Goal: Task Accomplishment & Management: Manage account settings

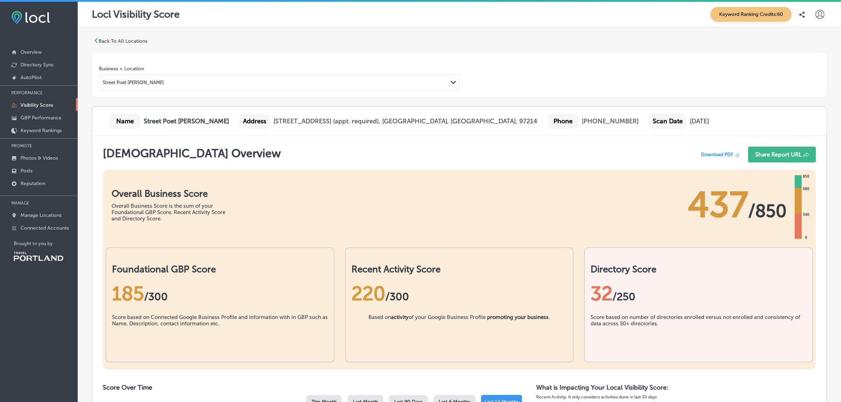
scroll to position [256, 0]
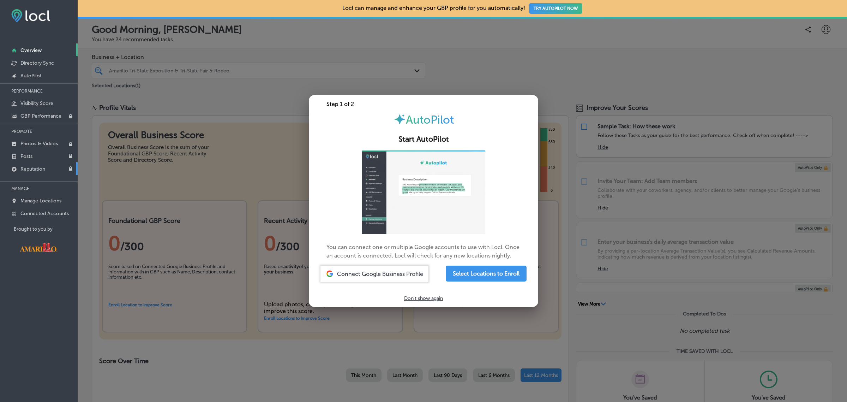
click at [262, 103] on div at bounding box center [423, 201] width 847 height 402
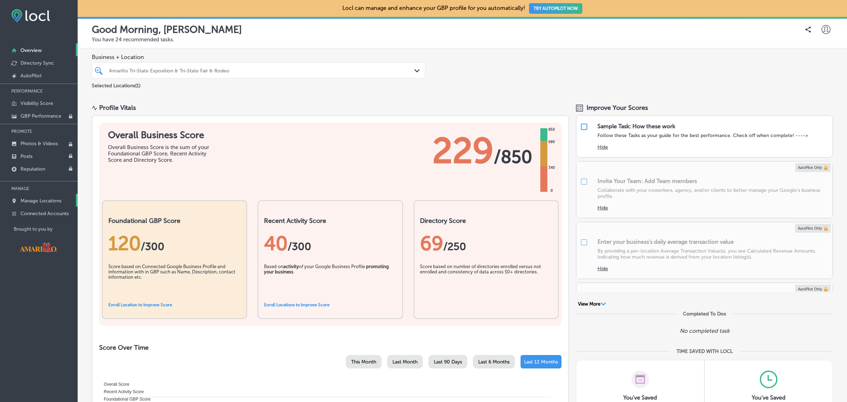
click at [48, 204] on p "Manage Locations" at bounding box center [40, 201] width 41 height 6
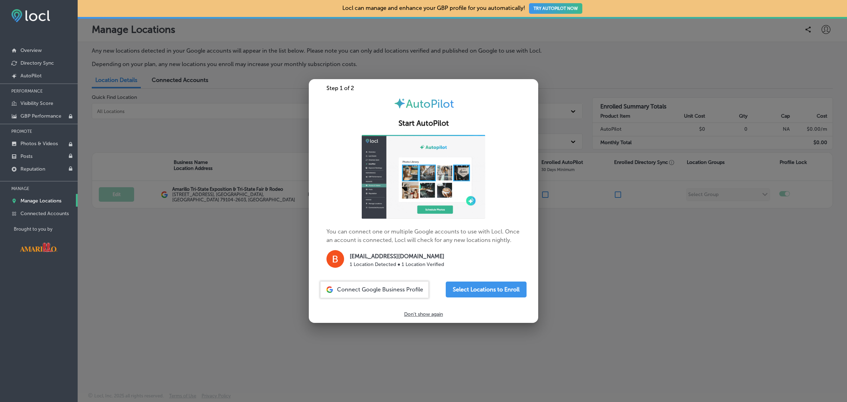
click at [226, 302] on div at bounding box center [423, 201] width 847 height 402
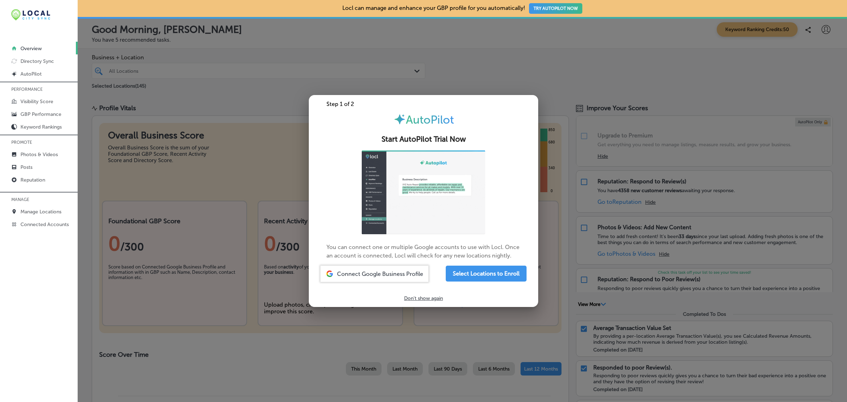
click at [201, 99] on div at bounding box center [423, 201] width 847 height 402
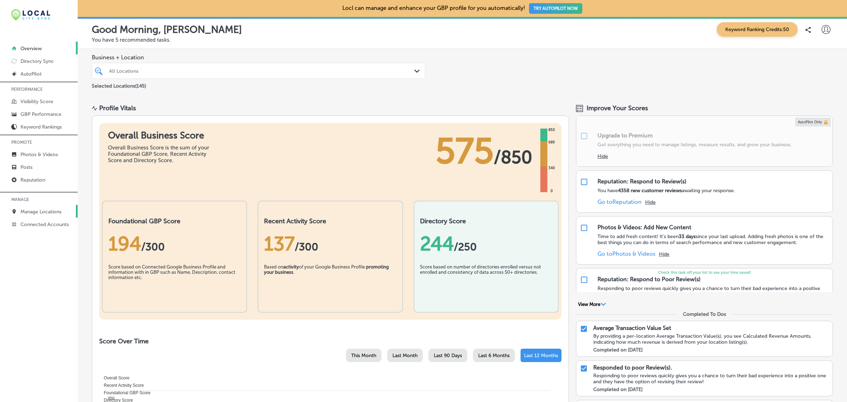
click at [49, 216] on link "Manage Locations" at bounding box center [39, 211] width 78 height 13
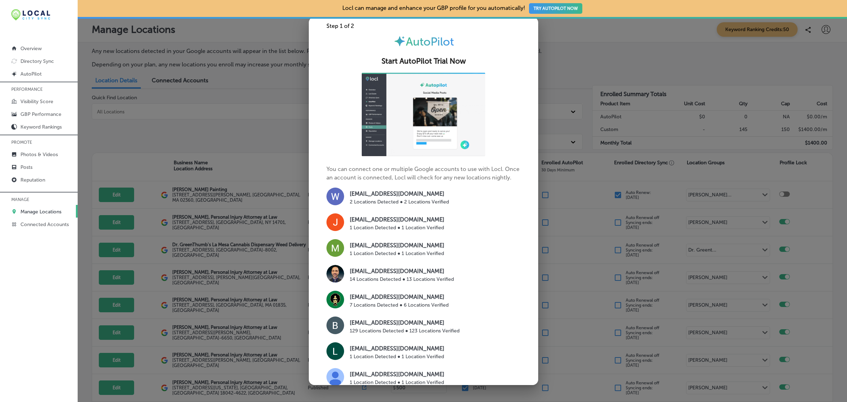
click at [201, 133] on div at bounding box center [423, 201] width 847 height 402
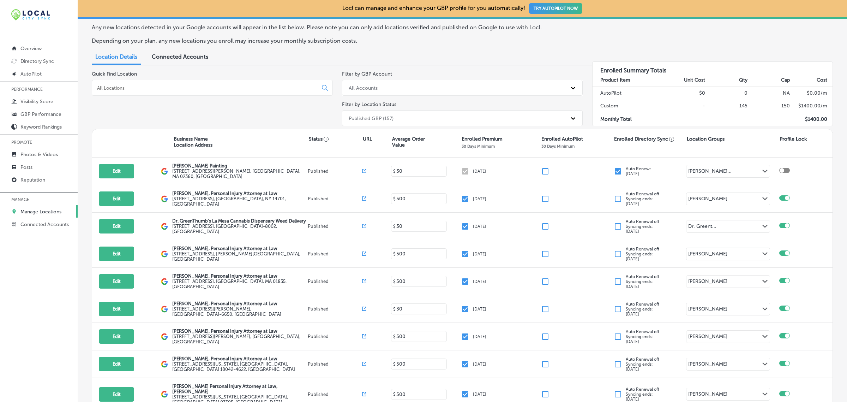
scroll to position [22, 0]
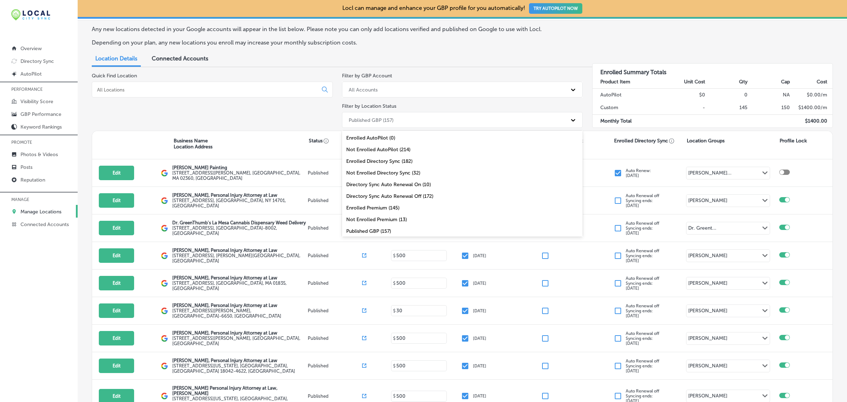
click at [570, 123] on icon at bounding box center [573, 119] width 7 height 7
click at [555, 121] on div "Published GBP (157)" at bounding box center [456, 120] width 222 height 12
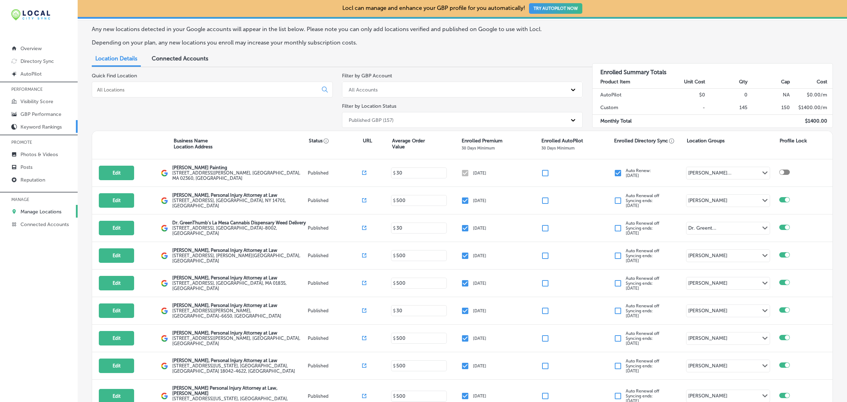
click at [41, 126] on p "Keyword Rankings" at bounding box center [40, 127] width 41 height 6
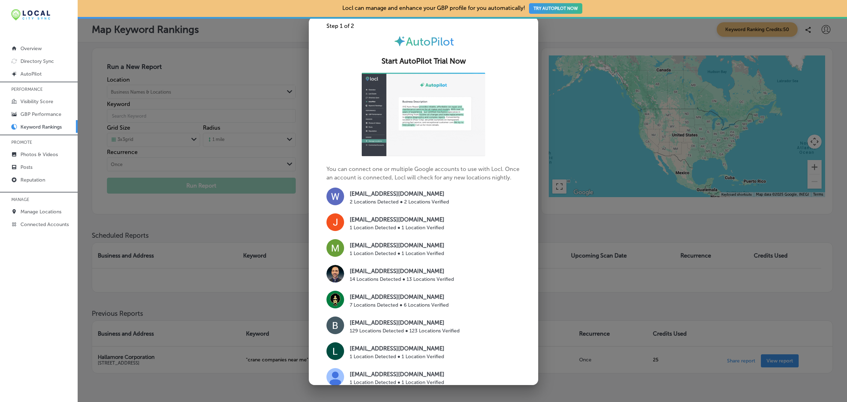
click at [189, 228] on div at bounding box center [423, 201] width 847 height 402
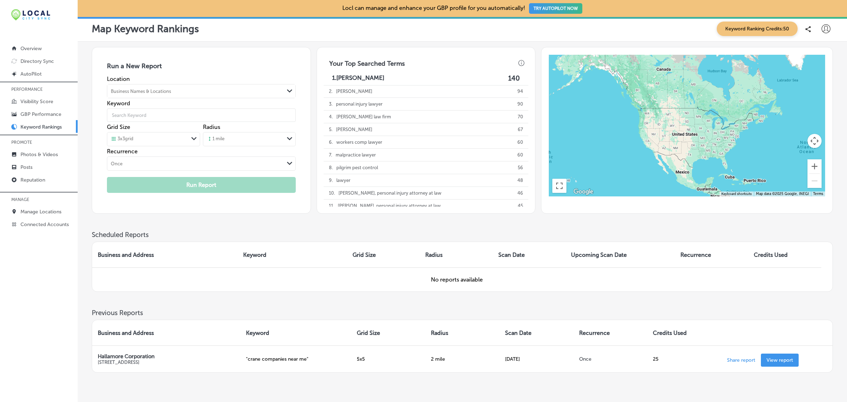
scroll to position [37, 0]
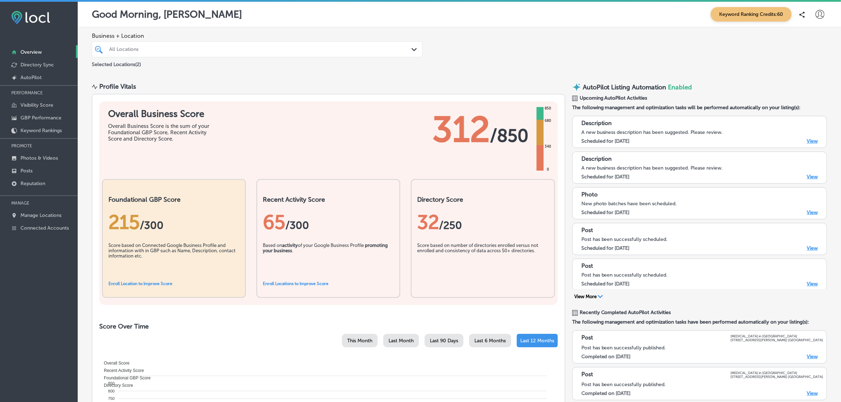
click at [815, 14] on icon at bounding box center [819, 14] width 9 height 9
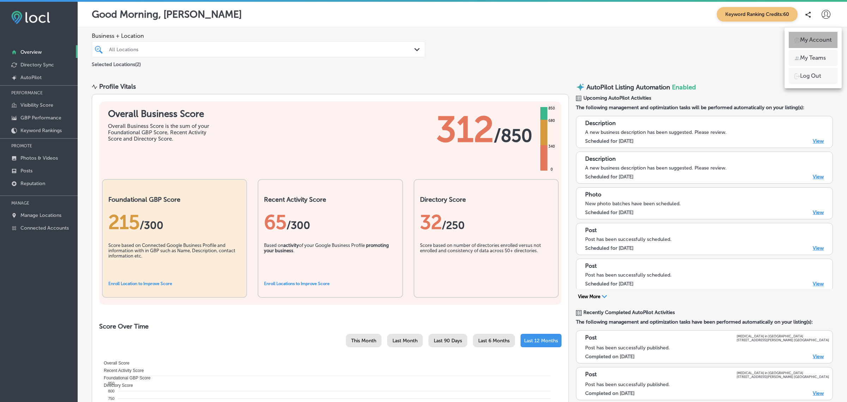
click at [816, 39] on p "My Account" at bounding box center [816, 40] width 32 height 8
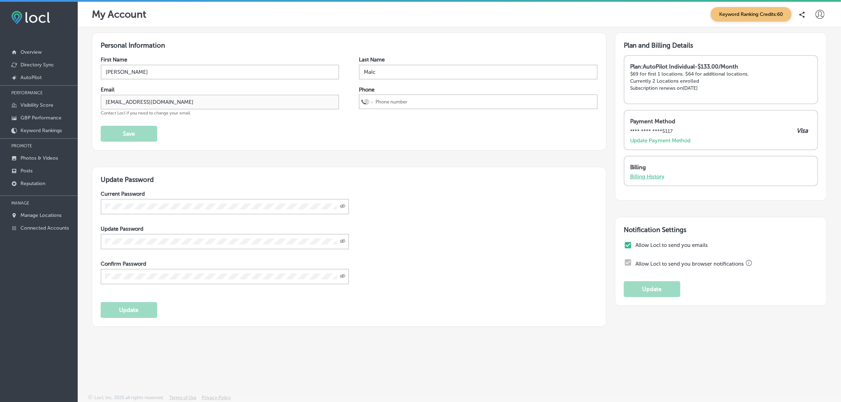
click at [645, 175] on p "Billing History" at bounding box center [647, 176] width 35 height 6
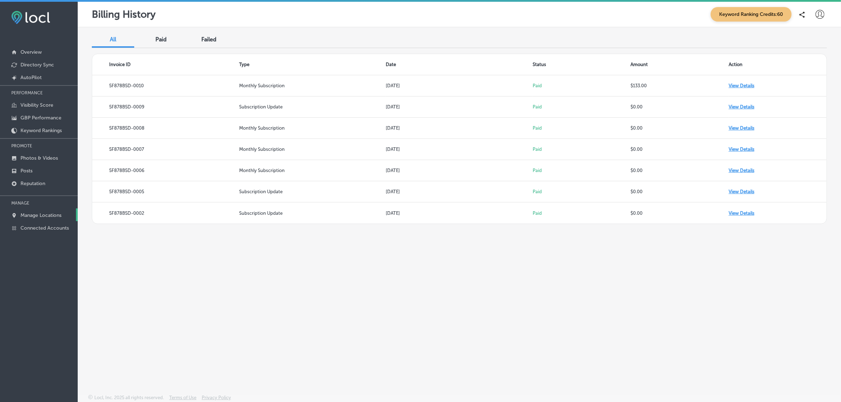
click at [43, 218] on p "Manage Locations" at bounding box center [40, 215] width 41 height 6
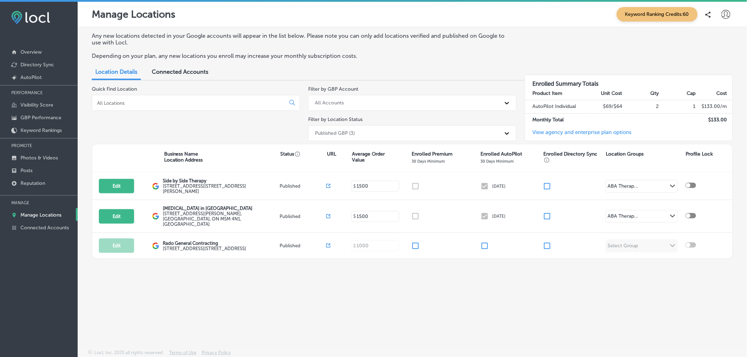
drag, startPoint x: 837, startPoint y: 0, endPoint x: 474, endPoint y: 306, distance: 474.8
click at [474, 306] on div "Any new locations detected in your Google accounts will appear in the list belo…" at bounding box center [412, 171] width 669 height 289
click at [36, 181] on p "Reputation" at bounding box center [32, 183] width 25 height 6
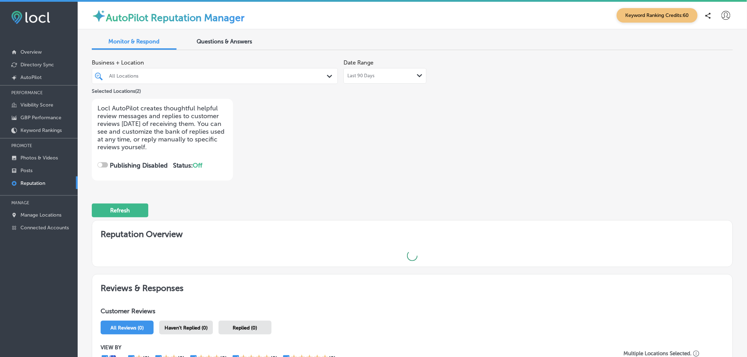
checkbox input "true"
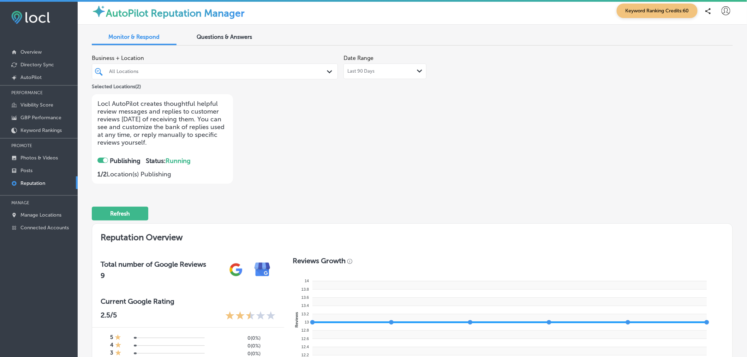
scroll to position [4, 0]
click at [417, 73] on icon "Path Created with Sketch." at bounding box center [419, 72] width 5 height 3
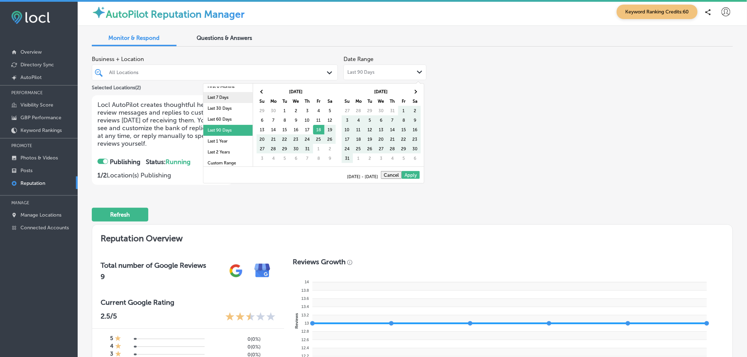
scroll to position [39, 0]
click at [228, 138] on li "Last 1 Year" at bounding box center [227, 140] width 49 height 11
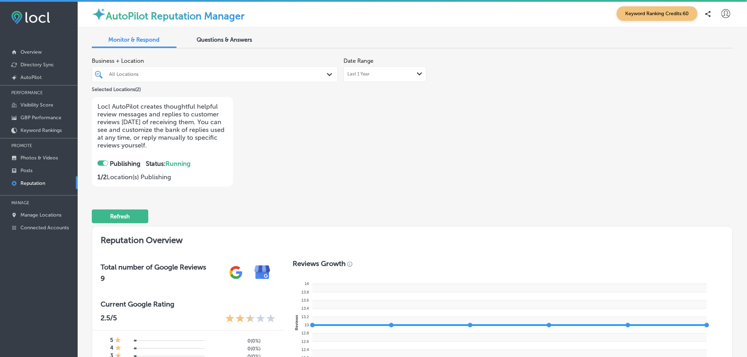
scroll to position [0, 0]
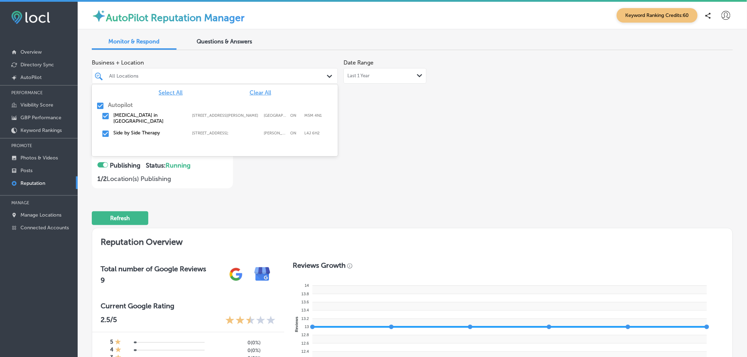
click at [328, 75] on div "Path Created with Sketch." at bounding box center [331, 77] width 8 height 8
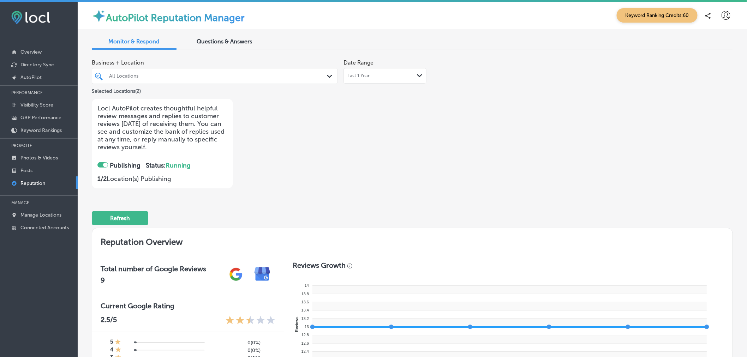
click at [290, 205] on div "Refresh" at bounding box center [412, 215] width 641 height 37
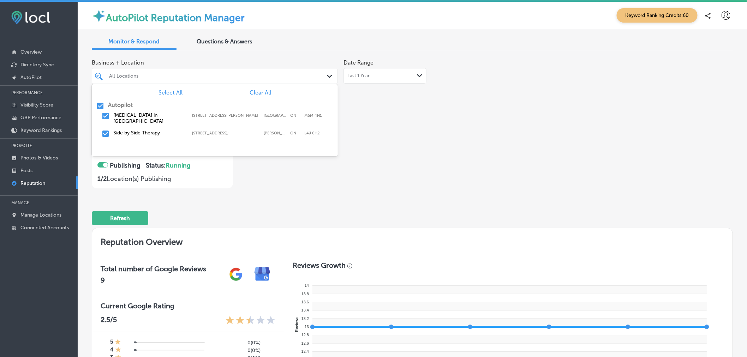
click at [330, 76] on div "Path Created with Sketch." at bounding box center [331, 77] width 8 height 8
click at [327, 76] on icon "Path Created with Sketch." at bounding box center [329, 76] width 5 height 3
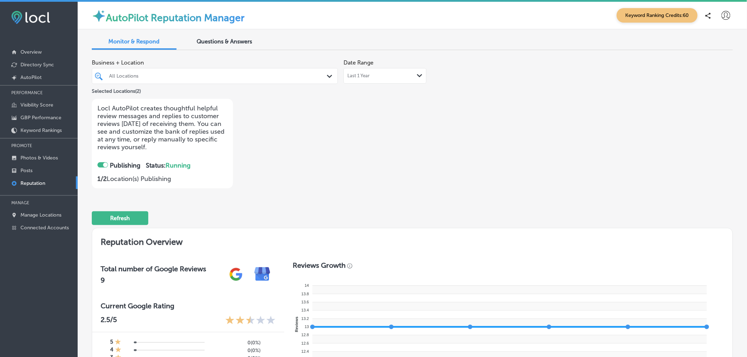
drag, startPoint x: 289, startPoint y: 189, endPoint x: 256, endPoint y: 215, distance: 42.3
click at [256, 215] on div "Business + Location All Locations Path Created with Sketch. Selected Locations …" at bounding box center [412, 310] width 641 height 509
click at [256, 215] on div "Refresh" at bounding box center [412, 215] width 641 height 37
click at [30, 216] on p "Manage Locations" at bounding box center [40, 215] width 41 height 6
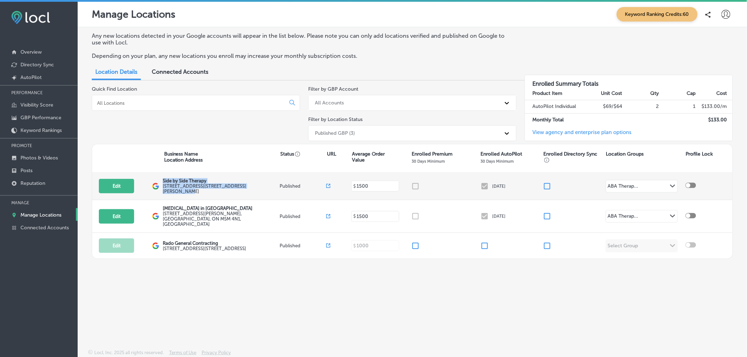
drag, startPoint x: 162, startPoint y: 182, endPoint x: 271, endPoint y: 188, distance: 108.9
click at [271, 188] on div "Edit This location is not published yet. Side by Side Therapy 252 Charlton Aven…" at bounding box center [412, 187] width 640 height 28
click at [271, 188] on div "Side by Side Therapy 252 Charlton Avenue , Thornhill, ON L4J 6H2, CA" at bounding box center [221, 186] width 117 height 16
drag, startPoint x: 269, startPoint y: 189, endPoint x: 164, endPoint y: 182, distance: 105.0
click at [164, 182] on div "Side by Side Therapy 252 Charlton Avenue , Thornhill, ON L4J 6H2, CA" at bounding box center [221, 186] width 117 height 16
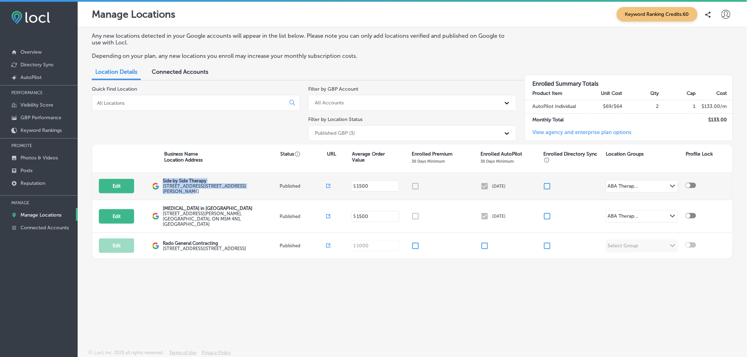
copy div "Side by Side Therapy 252 Charlton Avenue , Thornhill, ON L4J 6H2, CA"
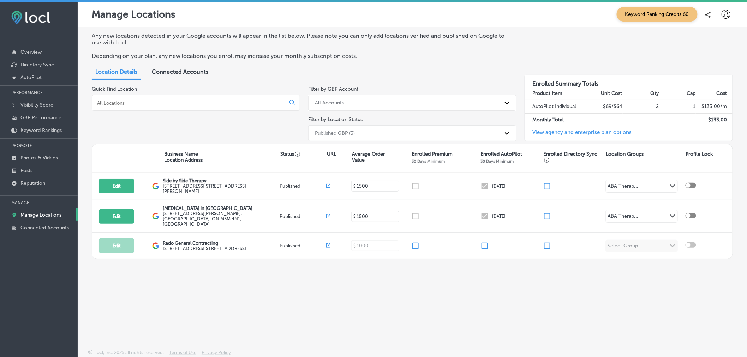
click at [277, 305] on div "Any new locations detected in your Google accounts will appear in the list belo…" at bounding box center [412, 171] width 669 height 289
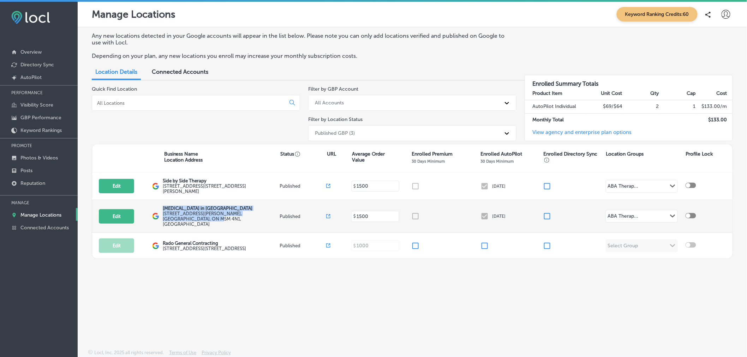
drag, startPoint x: 162, startPoint y: 208, endPoint x: 260, endPoint y: 214, distance: 97.9
click at [260, 214] on div "Edit This location is not published yet. ABA Therapy in Toronto 271 Ridley Blvd…" at bounding box center [412, 216] width 640 height 33
copy div "ABA Therapy in Toronto 271 Ridley Blvd , Toronto, ON M5M 4N1, CA"
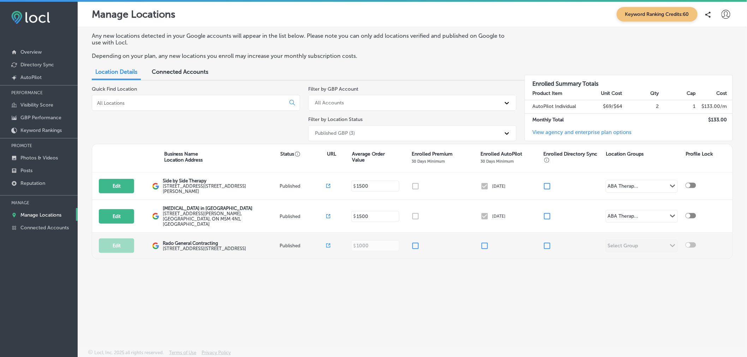
click at [232, 233] on div "Edit This location is not published yet. Rado General Contracting 20 Sunbeam Av…" at bounding box center [412, 246] width 640 height 26
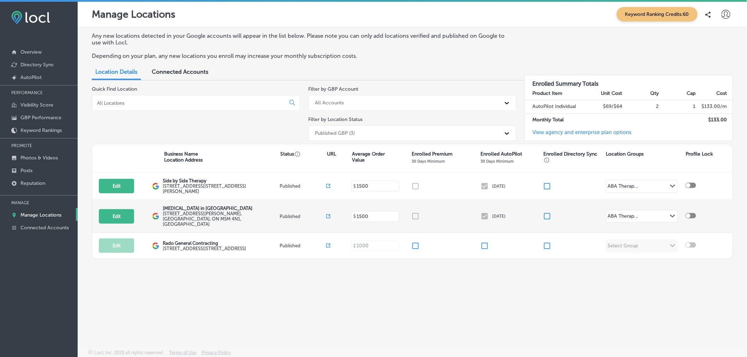
click at [256, 217] on div "ABA Therapy in Toronto 271 Ridley Blvd , Toronto, ON M5M 4N1, CA" at bounding box center [221, 216] width 117 height 21
click at [172, 216] on label "271 Ridley Blvd , Toronto, ON M5M 4N1, CA" at bounding box center [220, 219] width 115 height 16
drag, startPoint x: 163, startPoint y: 215, endPoint x: 252, endPoint y: 218, distance: 89.4
click at [252, 218] on label "271 Ridley Blvd , Toronto, ON M5M 4N1, CA" at bounding box center [220, 219] width 115 height 16
copy label "271 Ridley Blvd , Toronto, ON M5M 4N1, CA"
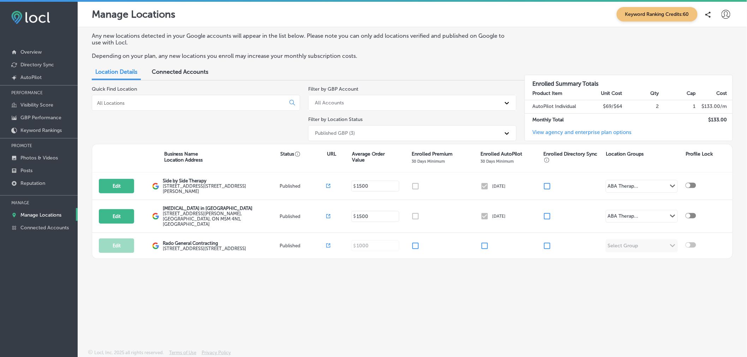
click at [317, 285] on div "Any new locations detected in your Google accounts will appear in the list belo…" at bounding box center [412, 171] width 669 height 289
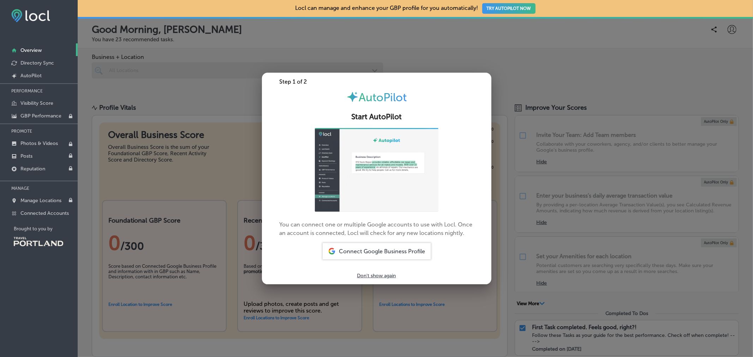
click at [520, 80] on div at bounding box center [376, 178] width 753 height 357
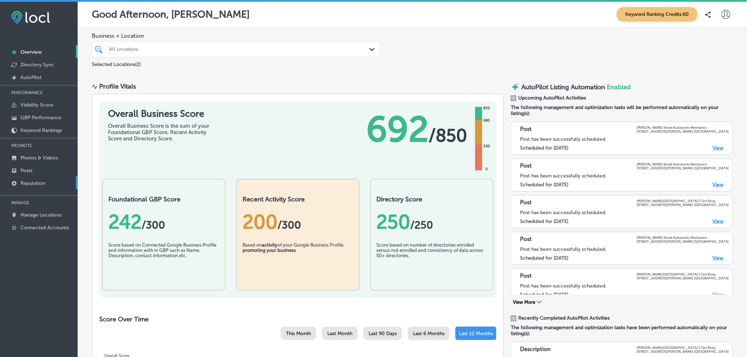
click at [43, 183] on p "Reputation" at bounding box center [32, 183] width 25 height 6
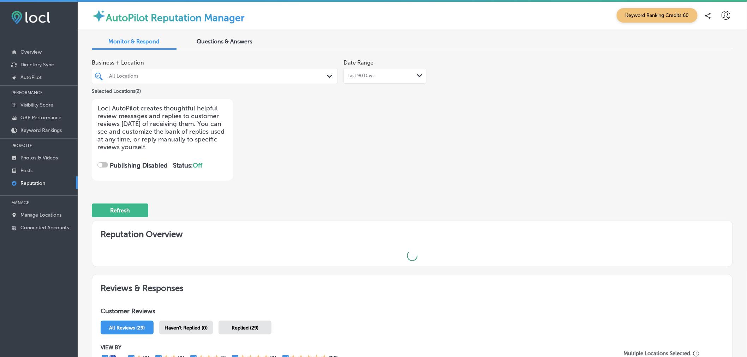
checkbox input "true"
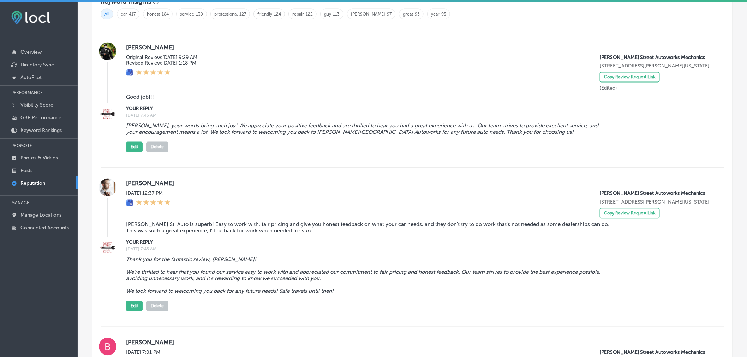
scroll to position [498, 0]
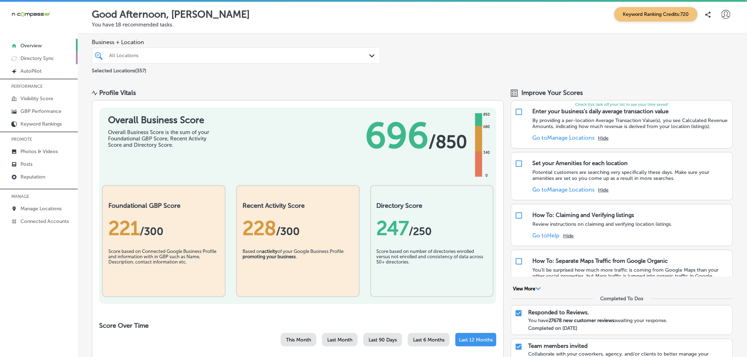
click at [58, 55] on link "Directory Sync" at bounding box center [39, 58] width 78 height 13
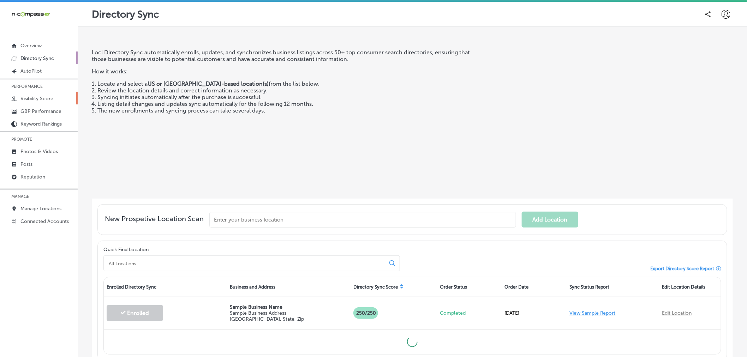
click at [52, 101] on link "Visibility Score" at bounding box center [39, 98] width 78 height 13
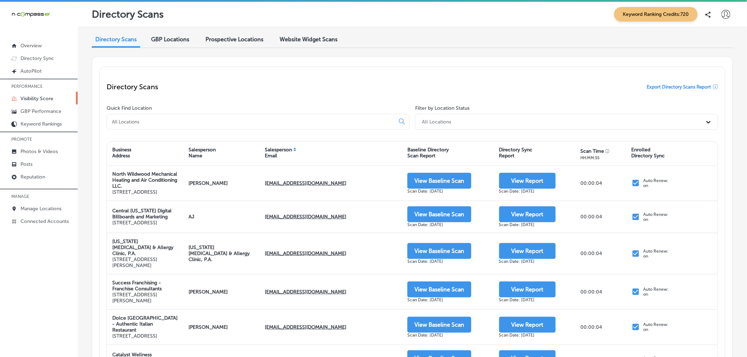
click at [251, 41] on span "Prospective Locations" at bounding box center [234, 39] width 58 height 7
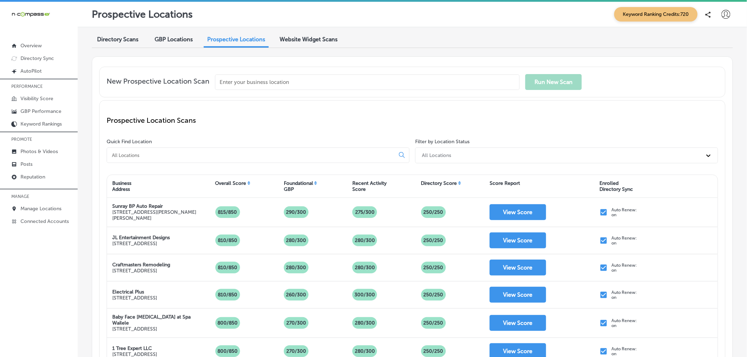
click at [131, 37] on span "Directory Scans" at bounding box center [117, 39] width 41 height 7
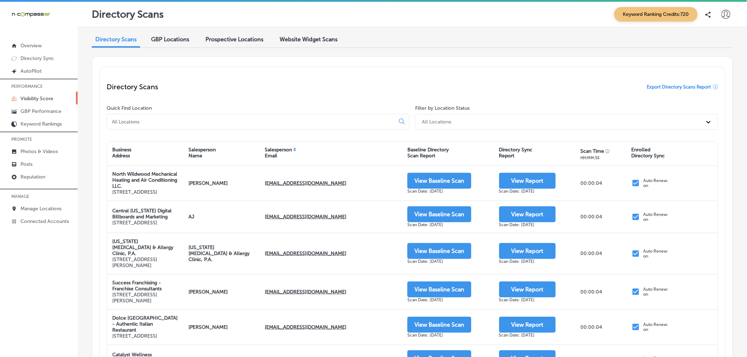
click at [230, 38] on span "Prospective Locations" at bounding box center [234, 39] width 58 height 7
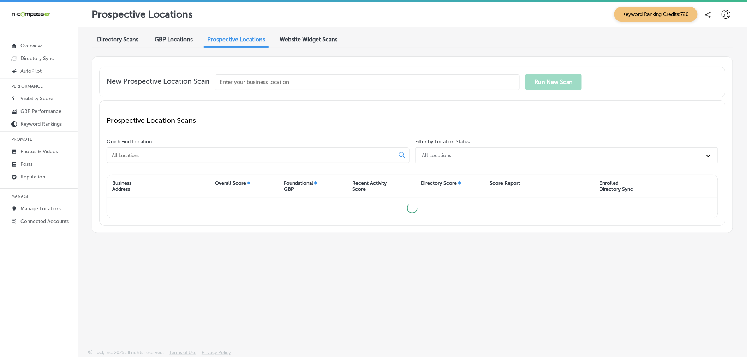
click at [300, 43] on div "Website Widget Scans" at bounding box center [308, 39] width 68 height 15
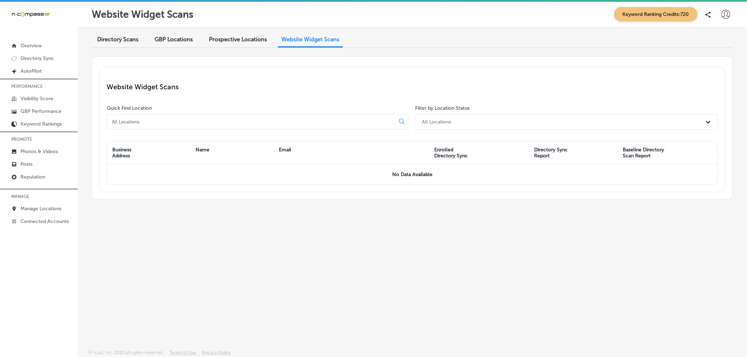
click at [255, 38] on span "Prospective Locations" at bounding box center [238, 39] width 58 height 7
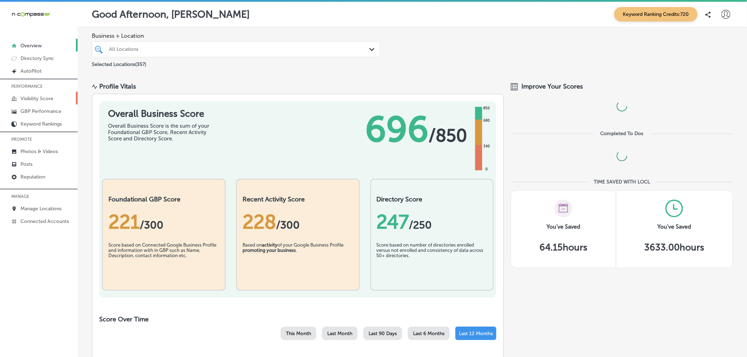
click at [57, 97] on link "Visibility Score" at bounding box center [39, 98] width 78 height 13
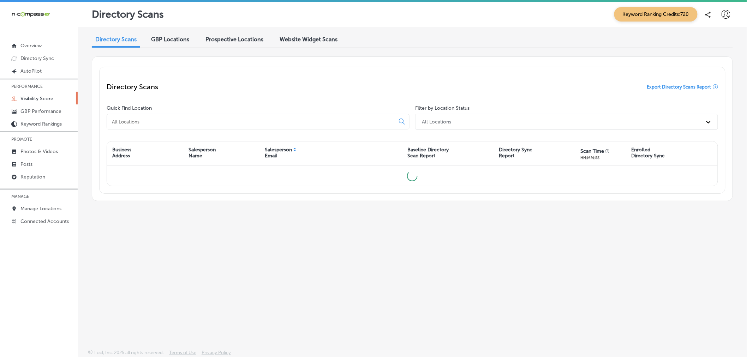
click at [170, 40] on span "GBP Locations" at bounding box center [170, 39] width 38 height 7
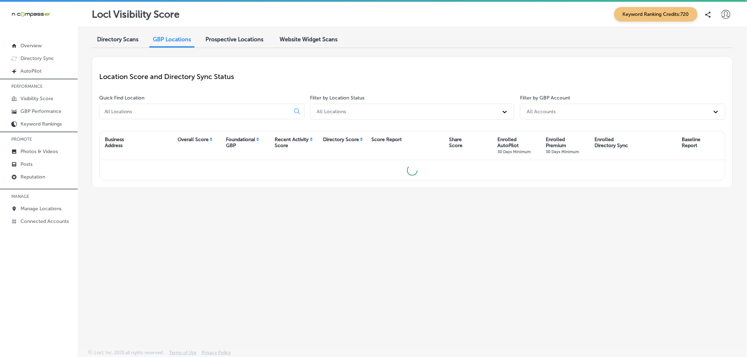
click at [234, 36] on span "Prospective Locations" at bounding box center [234, 39] width 58 height 7
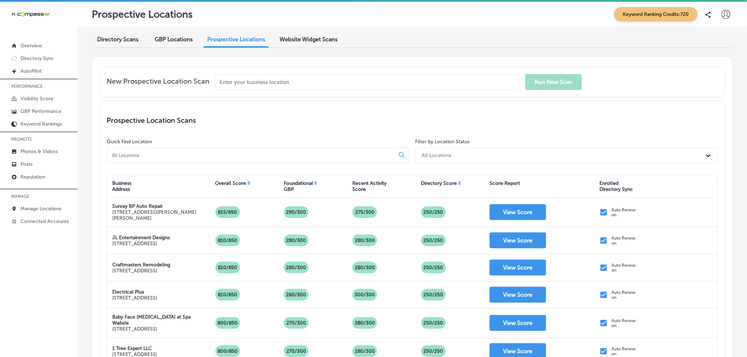
click at [320, 36] on span "Website Widget Scans" at bounding box center [309, 39] width 58 height 7
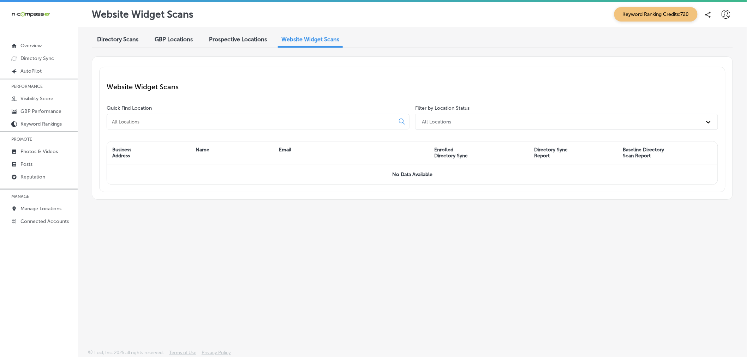
click at [115, 39] on span "Directory Scans" at bounding box center [117, 39] width 41 height 7
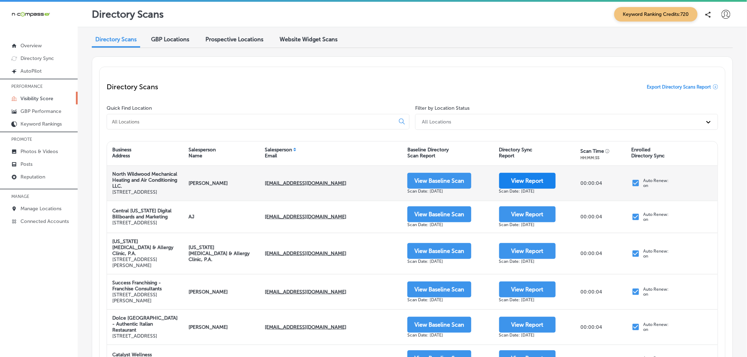
click at [524, 186] on button "View Report" at bounding box center [527, 181] width 56 height 16
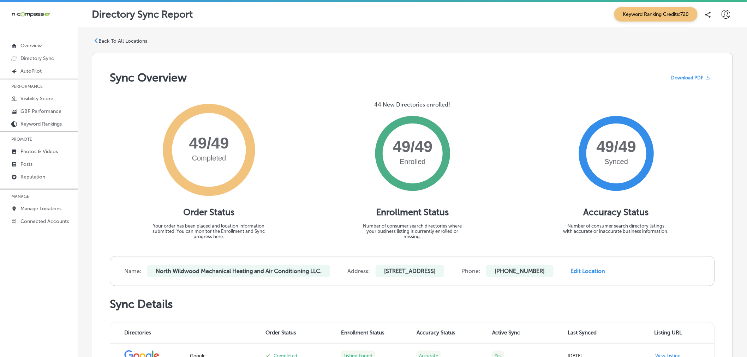
click at [139, 43] on p "Back To All Locations" at bounding box center [122, 41] width 49 height 6
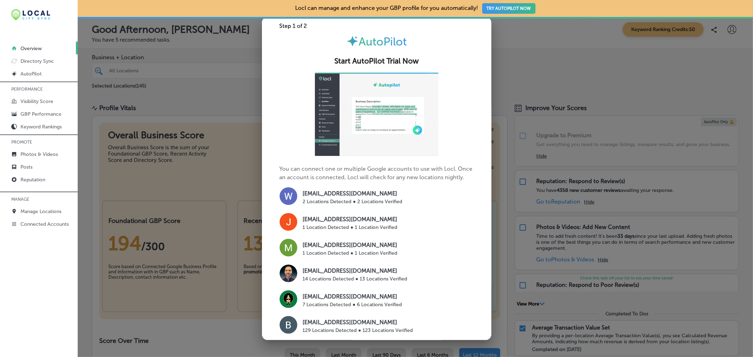
click at [180, 98] on div at bounding box center [376, 178] width 753 height 357
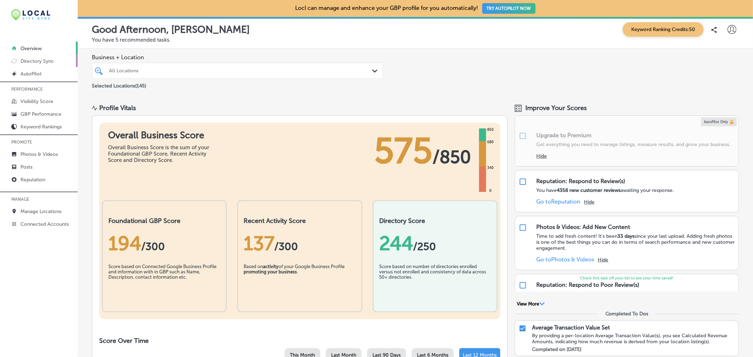
click at [52, 62] on p "Directory Sync" at bounding box center [37, 61] width 34 height 6
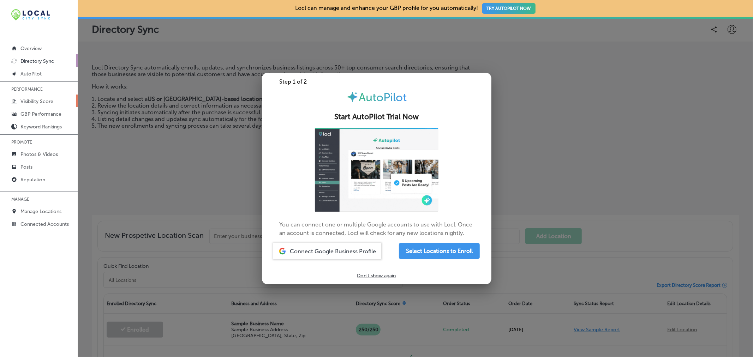
click at [50, 104] on p "Visibility Score" at bounding box center [36, 101] width 33 height 6
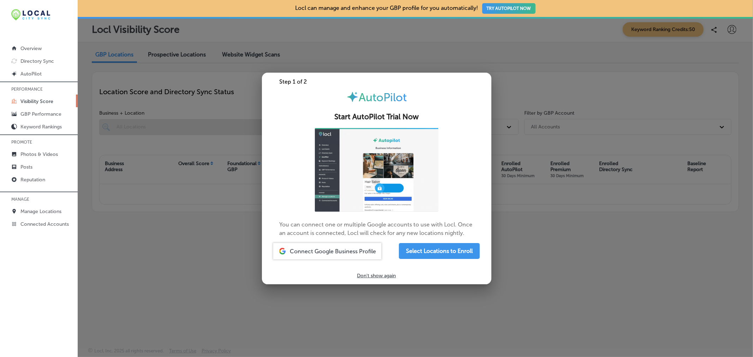
click at [50, 104] on p "Visibility Score" at bounding box center [36, 101] width 33 height 6
click at [177, 147] on div at bounding box center [376, 178] width 753 height 357
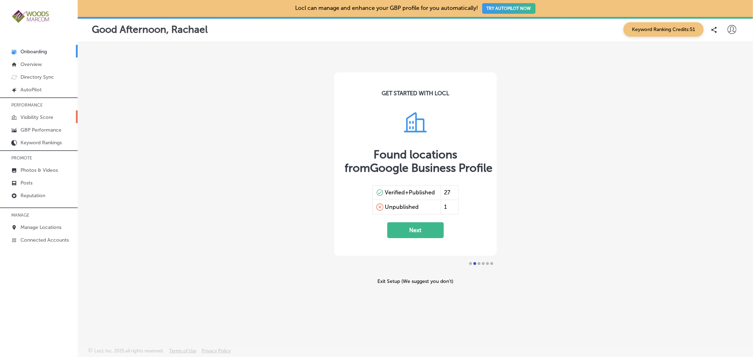
click at [50, 120] on p "Visibility Score" at bounding box center [36, 117] width 33 height 6
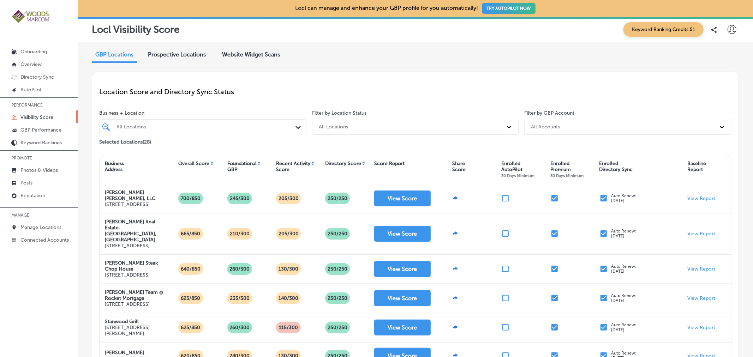
click at [256, 56] on span "Website Widget Scans" at bounding box center [251, 54] width 58 height 7
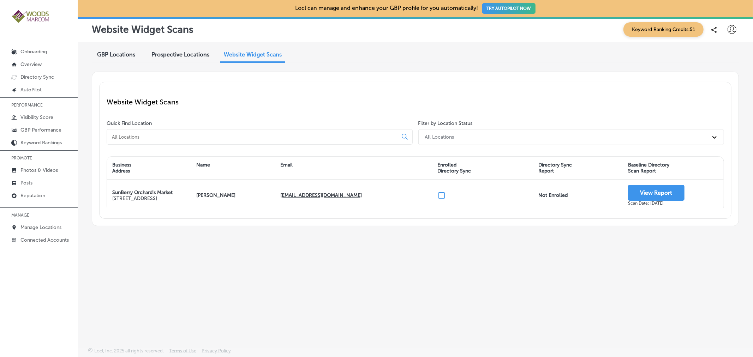
click at [111, 61] on div "GBP Locations" at bounding box center [116, 55] width 49 height 15
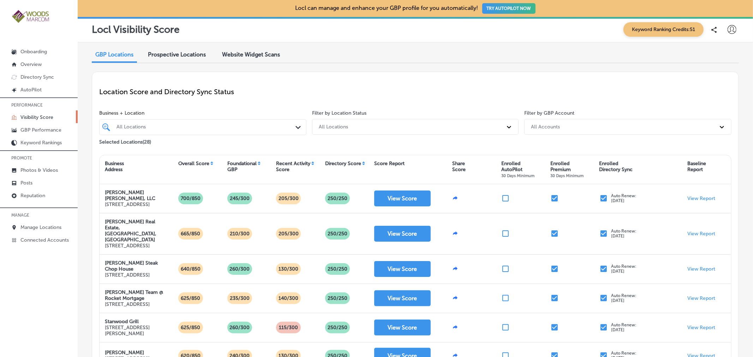
click at [729, 32] on icon at bounding box center [732, 29] width 9 height 9
click at [722, 57] on p "My Account" at bounding box center [722, 55] width 32 height 8
select select "US"
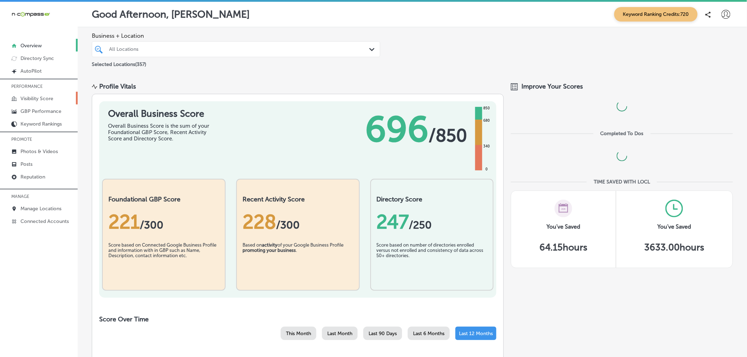
click at [46, 99] on p "Visibility Score" at bounding box center [36, 99] width 33 height 6
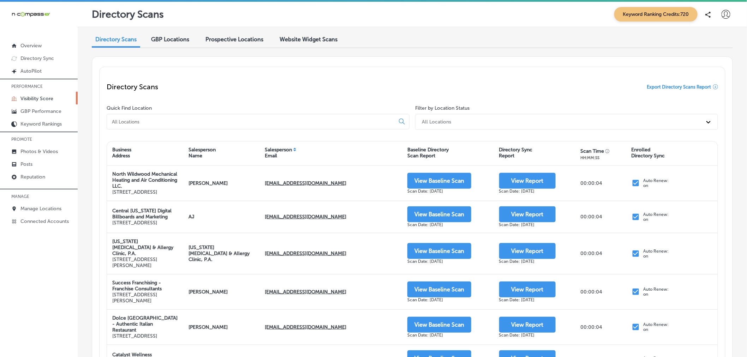
click at [636, 40] on div "Directory Scans GBP Locations Prospective Locations Website Widget Scans" at bounding box center [412, 39] width 641 height 15
click at [36, 164] on link "Posts" at bounding box center [39, 163] width 78 height 13
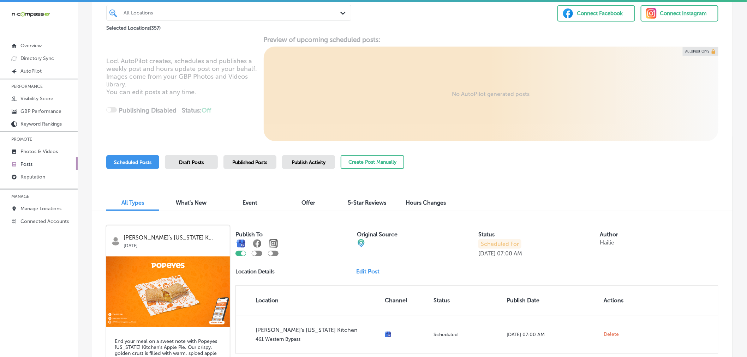
scroll to position [59, 0]
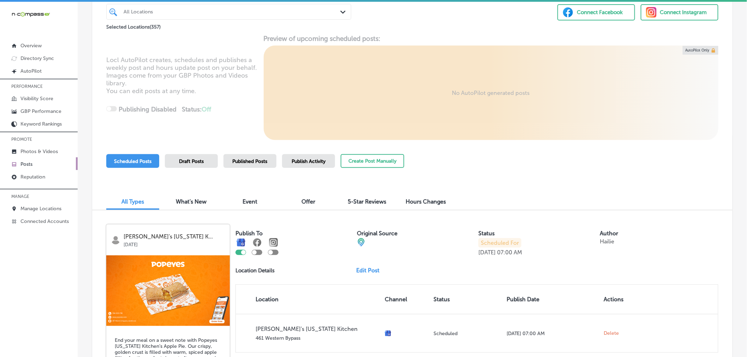
click at [184, 166] on div "Draft Posts" at bounding box center [191, 161] width 53 height 14
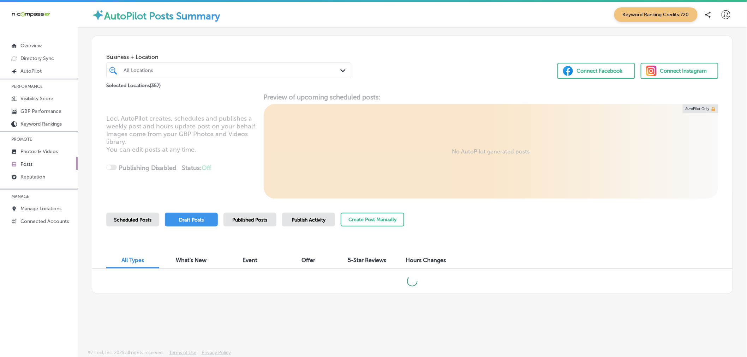
scroll to position [0, 0]
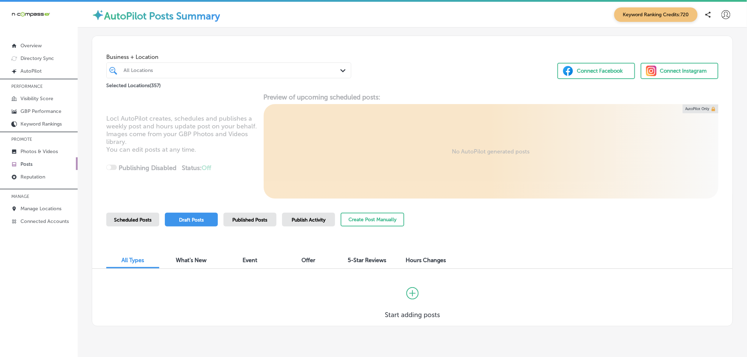
click at [251, 221] on span "Published Posts" at bounding box center [250, 220] width 35 height 6
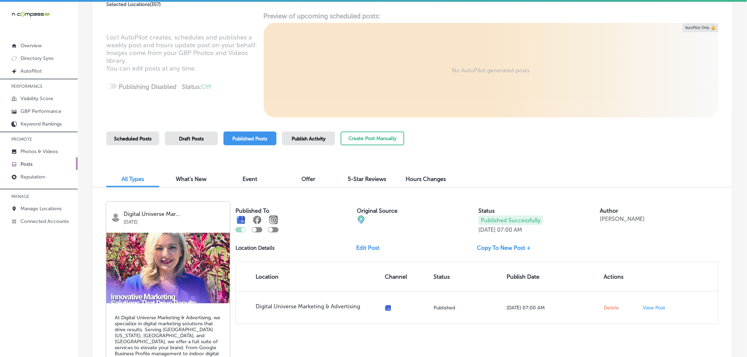
scroll to position [82, 0]
click at [316, 140] on span "Publish Activity" at bounding box center [309, 139] width 34 height 6
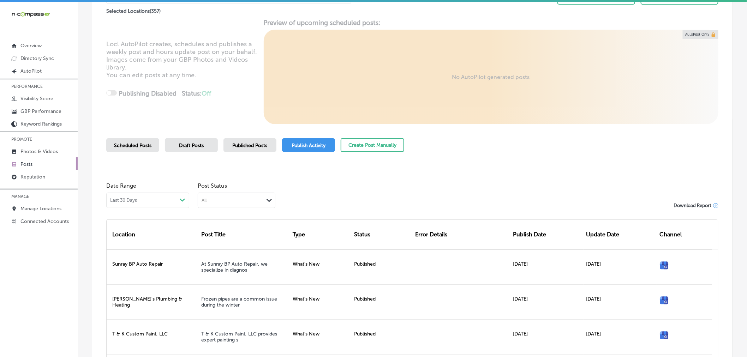
scroll to position [82, 0]
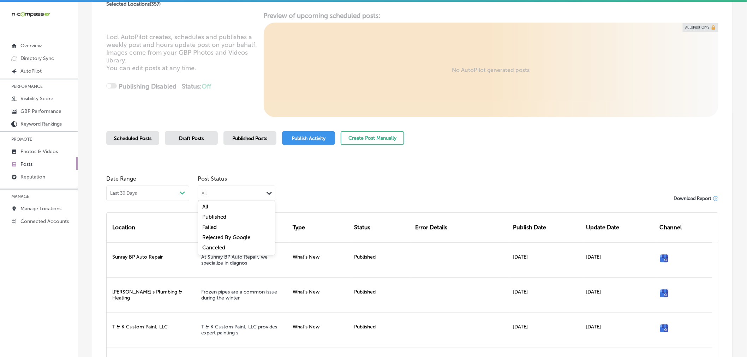
click at [251, 193] on div "All" at bounding box center [231, 193] width 66 height 7
click at [233, 249] on div "Canceled" at bounding box center [236, 249] width 77 height 10
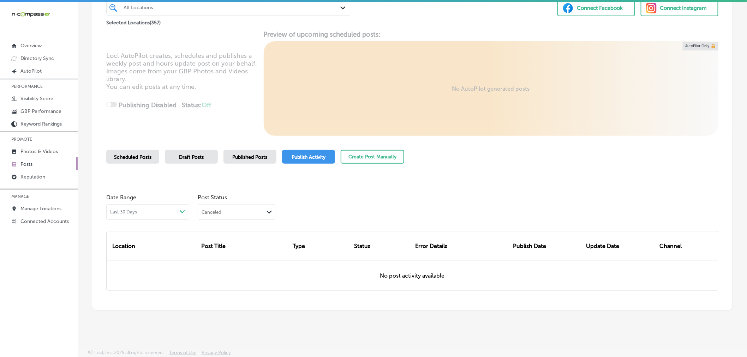
scroll to position [65, 0]
click at [135, 156] on span "Scheduled Posts" at bounding box center [132, 157] width 37 height 6
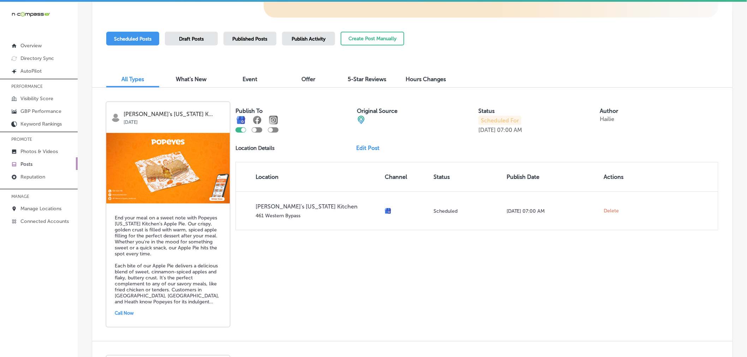
scroll to position [181, 0]
click at [62, 204] on link "Manage Locations" at bounding box center [39, 208] width 78 height 13
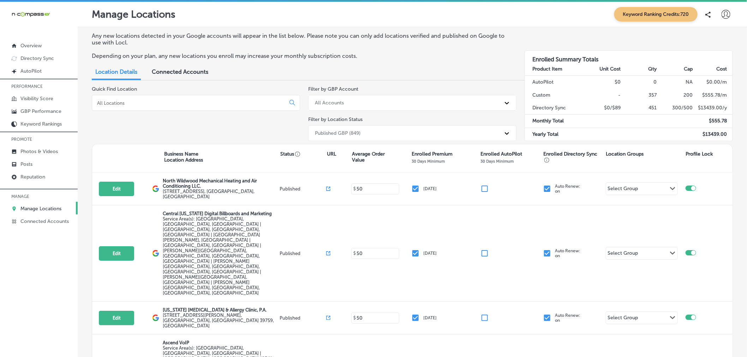
click at [164, 104] on input at bounding box center [189, 103] width 187 height 6
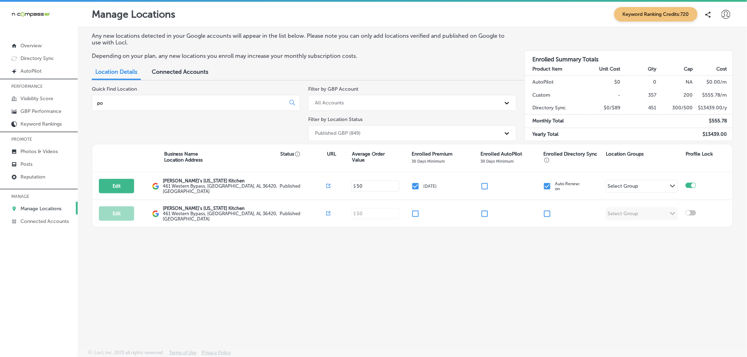
type input "p"
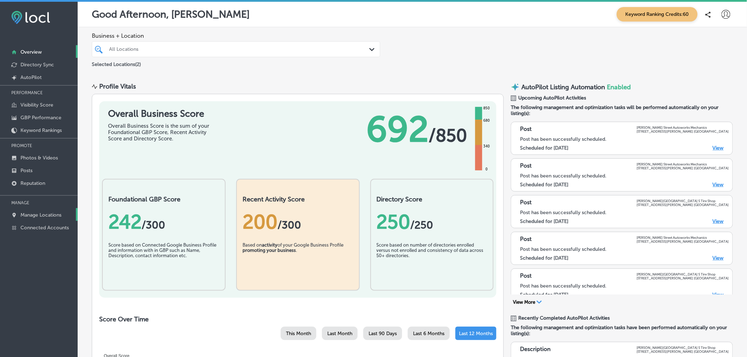
click at [55, 214] on p "Manage Locations" at bounding box center [40, 215] width 41 height 6
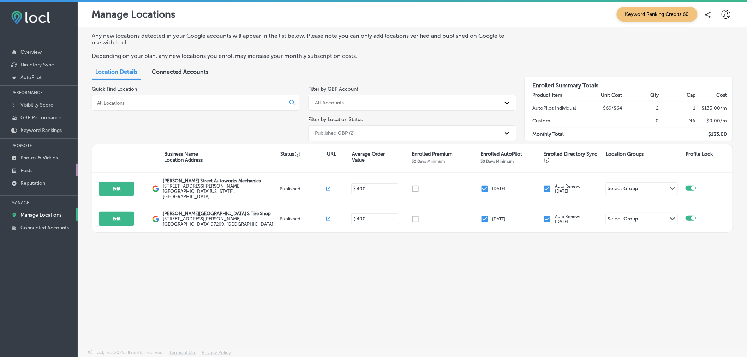
click at [38, 167] on link "Posts" at bounding box center [39, 170] width 78 height 13
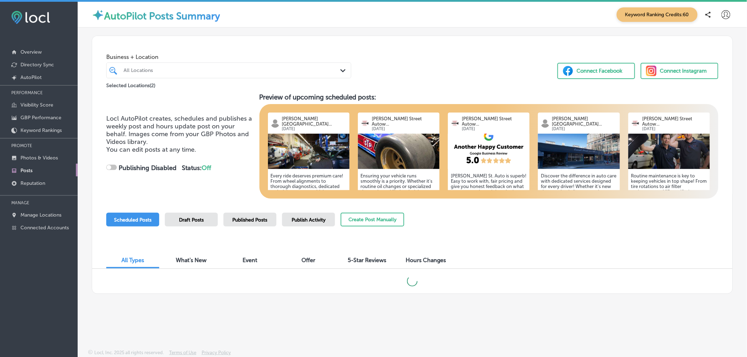
checkbox input "true"
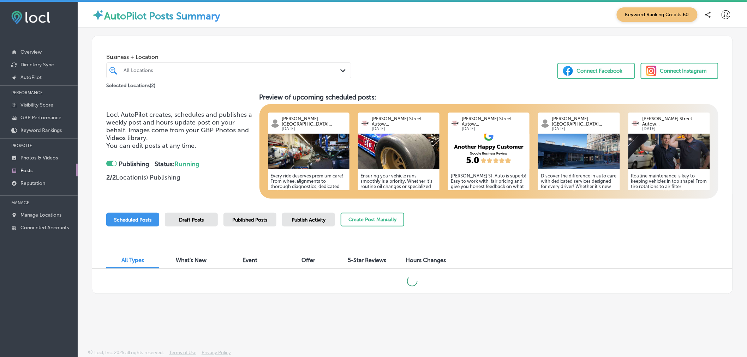
click at [323, 67] on div "All Locations" at bounding box center [228, 70] width 217 height 11
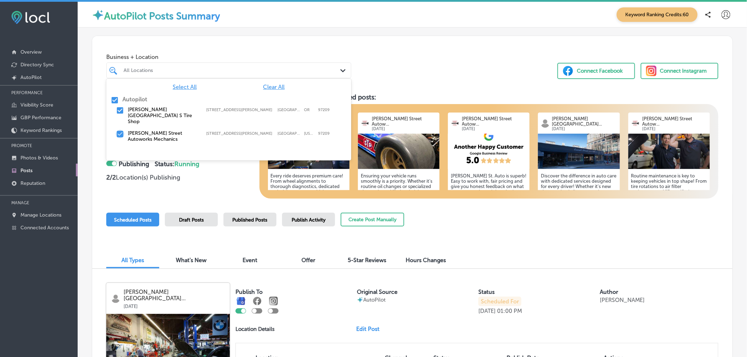
click at [121, 130] on input "checkbox" at bounding box center [120, 134] width 8 height 8
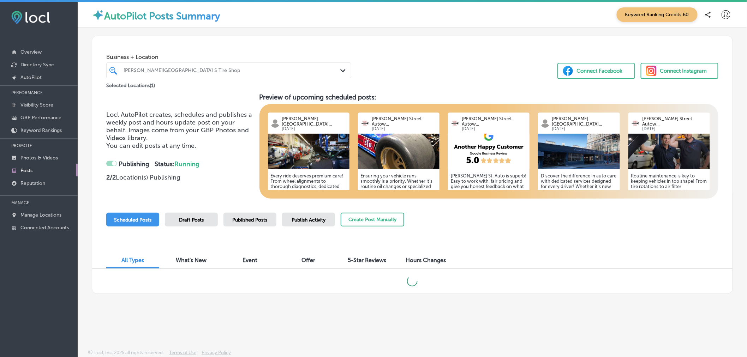
click at [447, 65] on div "Business + Location Everett Street Point S Tire Shop Path Created with Sketch. …" at bounding box center [412, 63] width 640 height 54
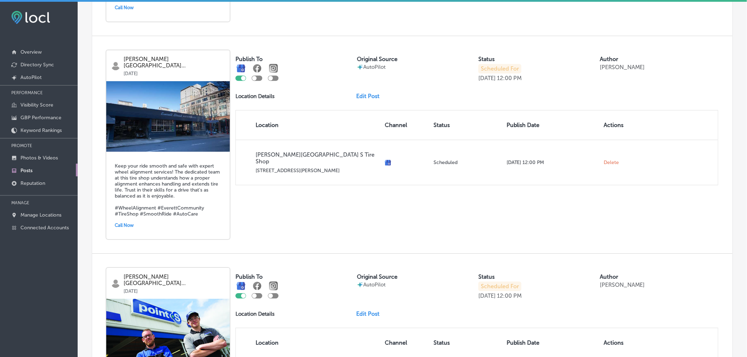
scroll to position [893, 0]
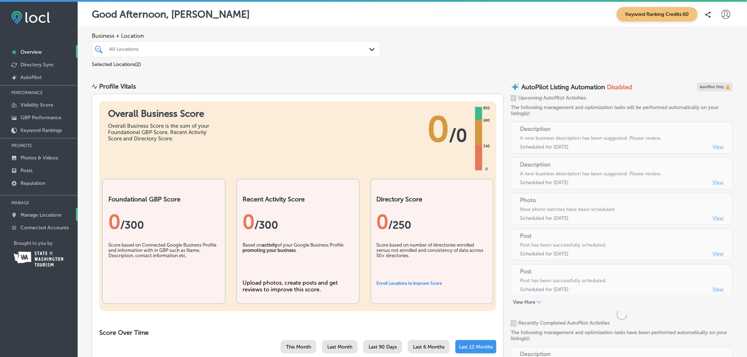
click at [25, 214] on p "Manage Locations" at bounding box center [40, 215] width 41 height 6
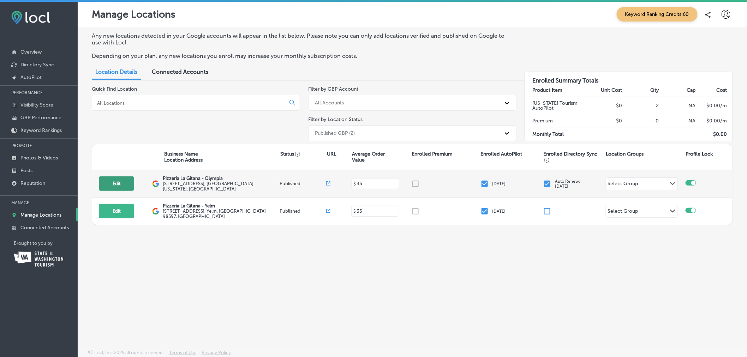
click at [125, 187] on button "Edit" at bounding box center [116, 184] width 35 height 14
select select "US"
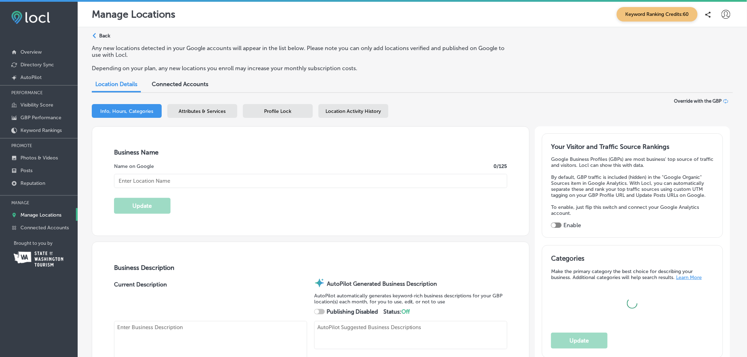
checkbox input "true"
type textarea "At Pizzeria La Gitana - Olympia, each pizza is lovingly crafted with organic fl…"
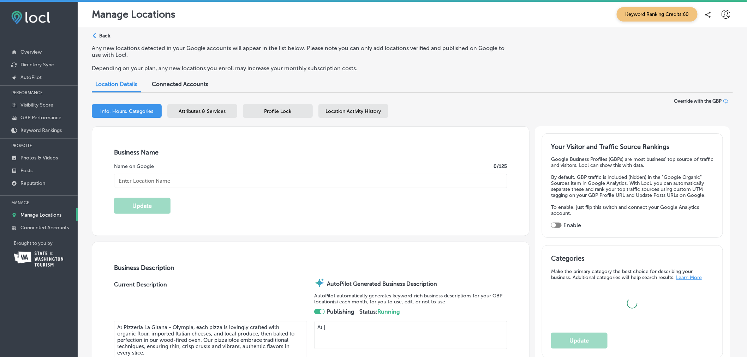
type textarea "At P|"
type input "518 Capitol Way South"
type input "Olympia"
type input "98501"
type input "US"
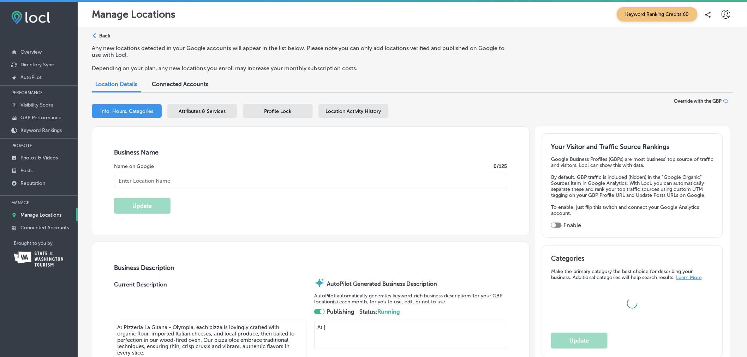
type input "http://www.pizzerialagitana.com/"
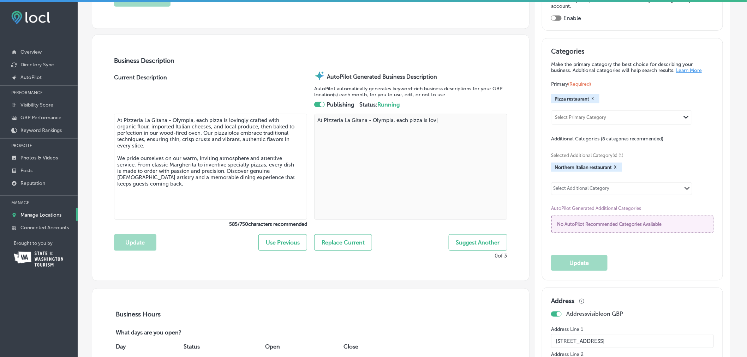
type textarea "At Pizzeria La Gitana - Olympia, each pizza is lovi|"
type input "Pizzeria La Gitana - Olympia"
type textarea "At Pizzeria La Gitana - Olympia, each pizza is loving|"
type input "+1 360 753 2929"
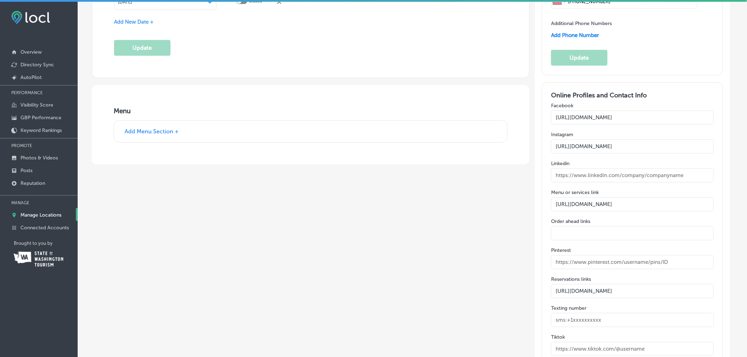
type textarea "At Pizzeria La Gitana - Olympia, each pizza is lovingly crafted with organic fl…"
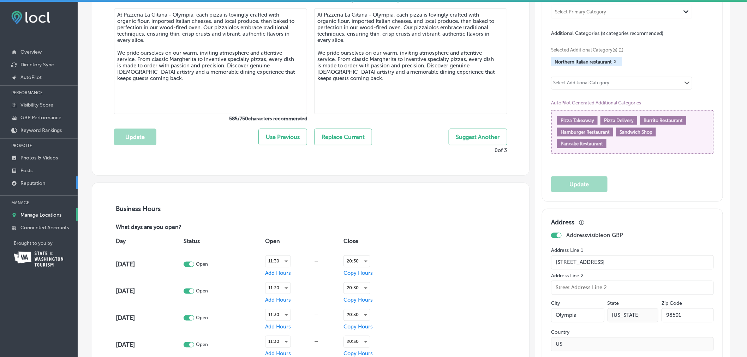
scroll to position [272, 0]
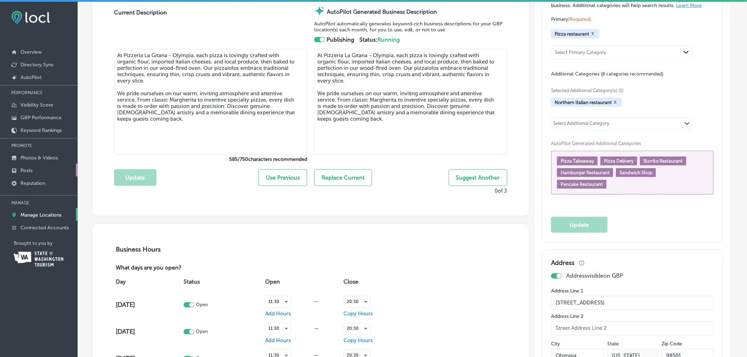
click at [42, 167] on link "Posts" at bounding box center [39, 170] width 78 height 13
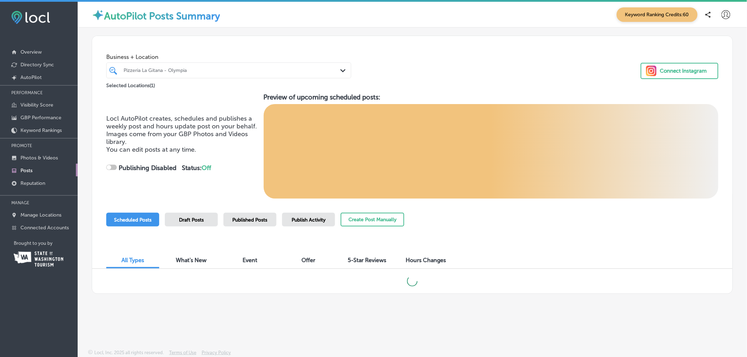
checkbox input "true"
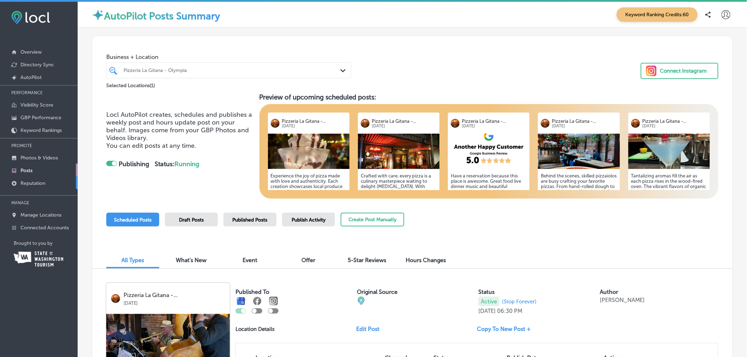
click at [49, 185] on link "Reputation" at bounding box center [39, 183] width 78 height 13
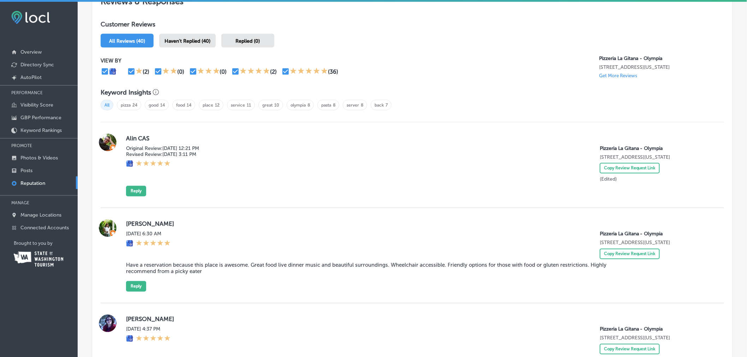
scroll to position [400, 0]
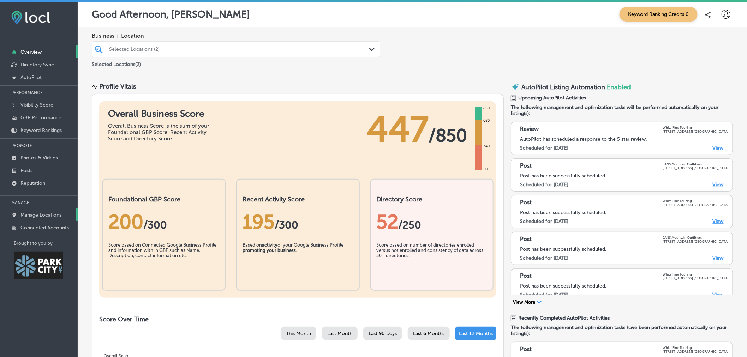
click at [59, 212] on p "Manage Locations" at bounding box center [40, 215] width 41 height 6
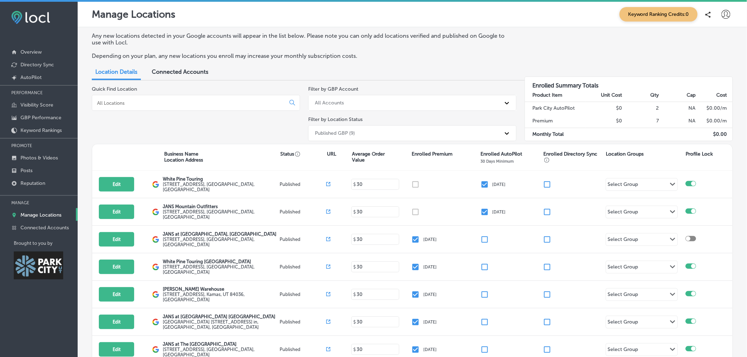
click at [722, 13] on icon at bounding box center [726, 14] width 9 height 9
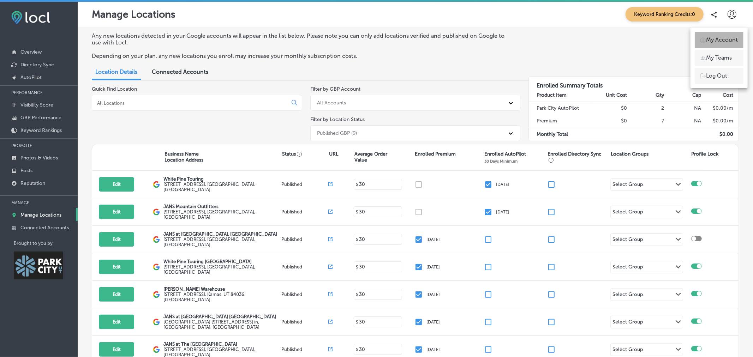
click at [721, 41] on p "My Account" at bounding box center [722, 40] width 32 height 8
select select "US"
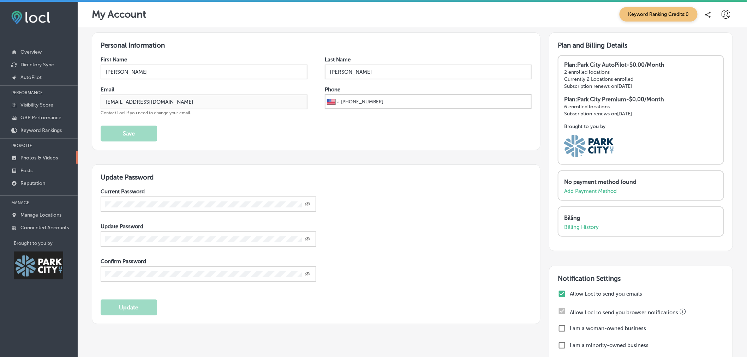
click at [47, 158] on p "Photos & Videos" at bounding box center [38, 158] width 37 height 6
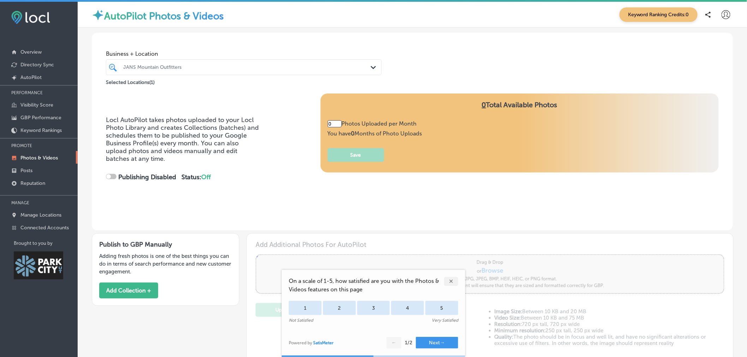
type input "5"
checkbox input "true"
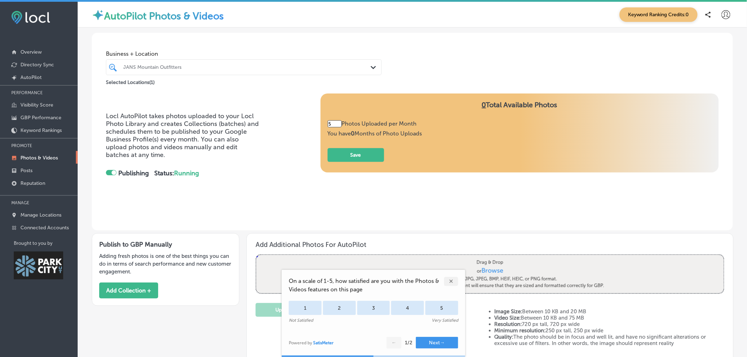
click at [449, 282] on div "✕" at bounding box center [451, 281] width 14 height 9
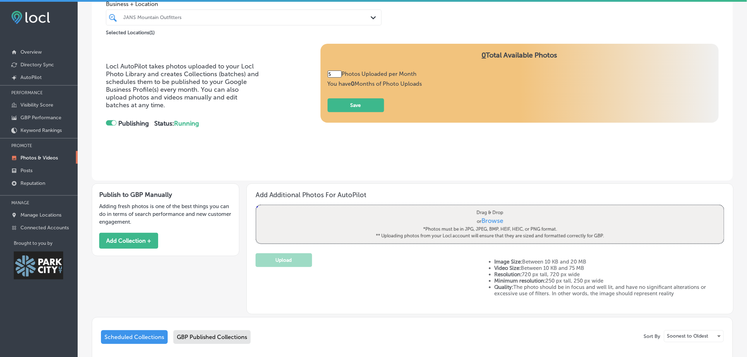
scroll to position [33, 0]
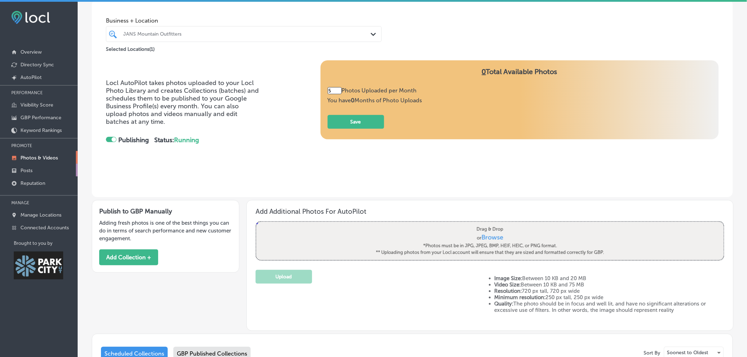
click at [39, 169] on link "Posts" at bounding box center [39, 170] width 78 height 13
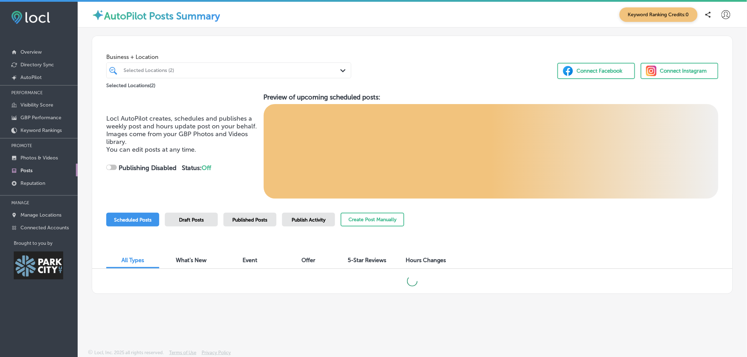
checkbox input "true"
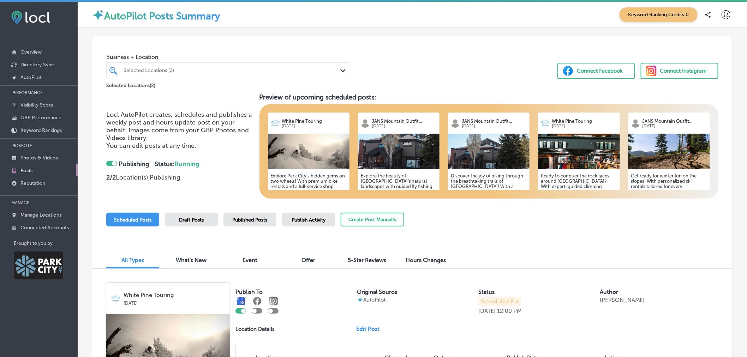
scroll to position [117, 0]
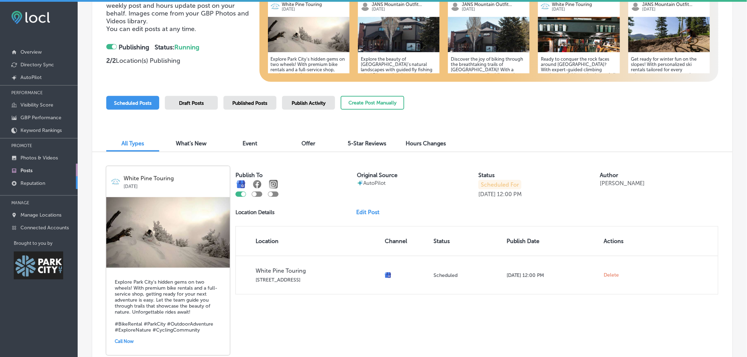
click at [35, 182] on p "Reputation" at bounding box center [32, 183] width 25 height 6
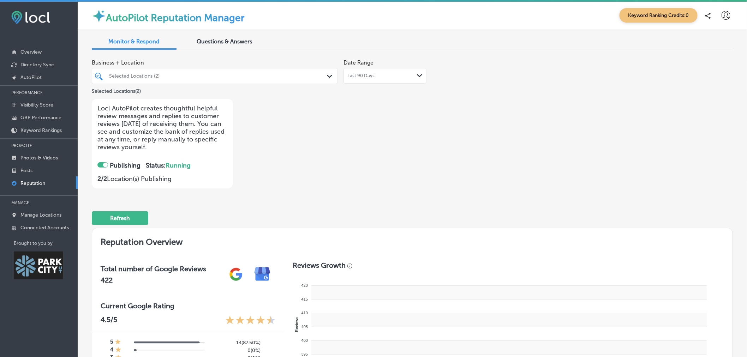
checkbox input "true"
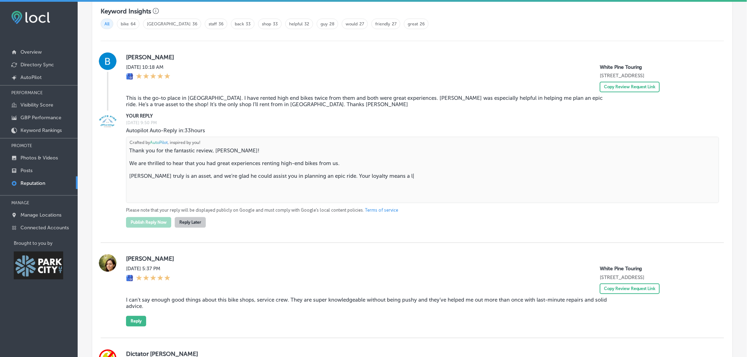
scroll to position [489, 0]
type textarea "Thank you for the fantastic review, [PERSON_NAME]! We are thrilled to hear that…"
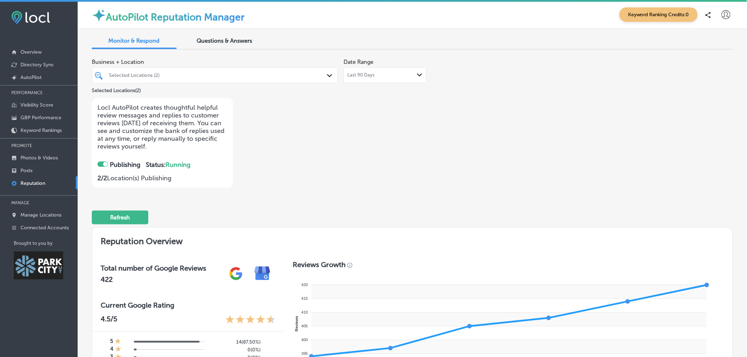
scroll to position [0, 0]
click at [723, 14] on icon at bounding box center [726, 15] width 9 height 9
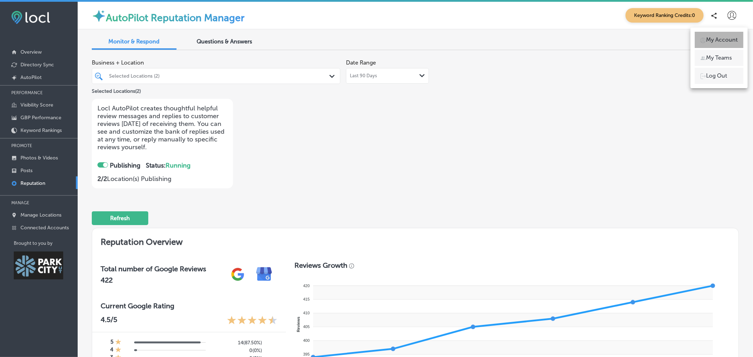
click at [722, 41] on p "My Account" at bounding box center [722, 40] width 32 height 8
select select "US"
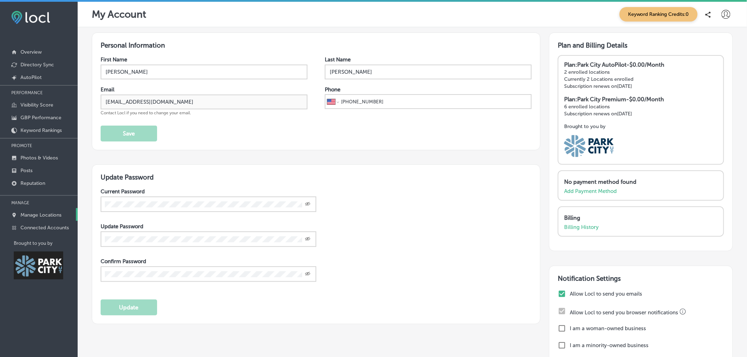
click at [45, 214] on p "Manage Locations" at bounding box center [40, 215] width 41 height 6
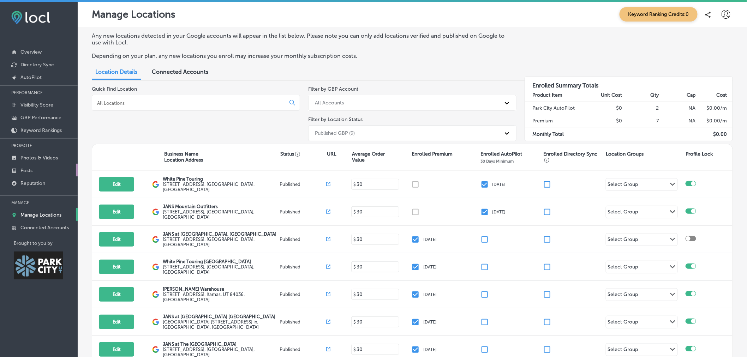
click at [31, 166] on link "Posts" at bounding box center [39, 170] width 78 height 13
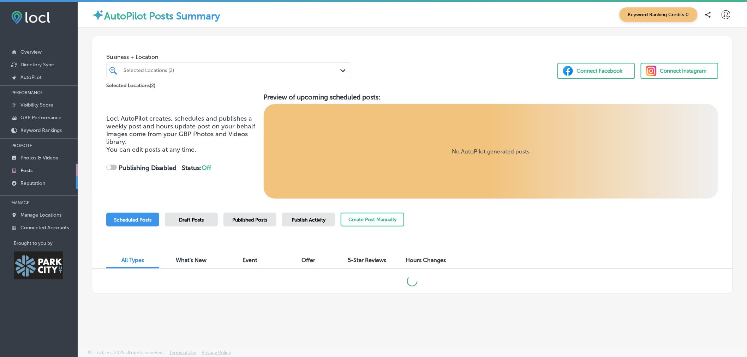
click at [36, 180] on p "Reputation" at bounding box center [32, 183] width 25 height 6
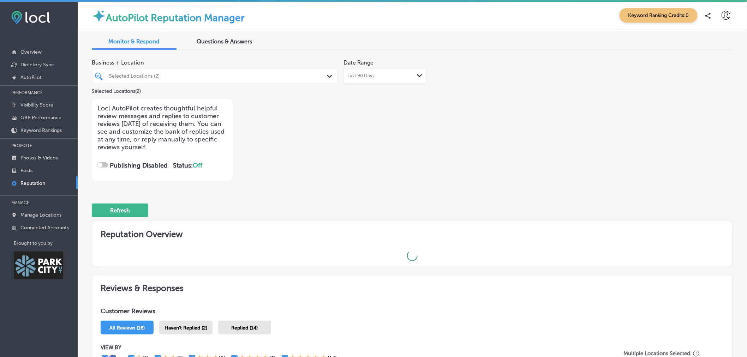
checkbox input "true"
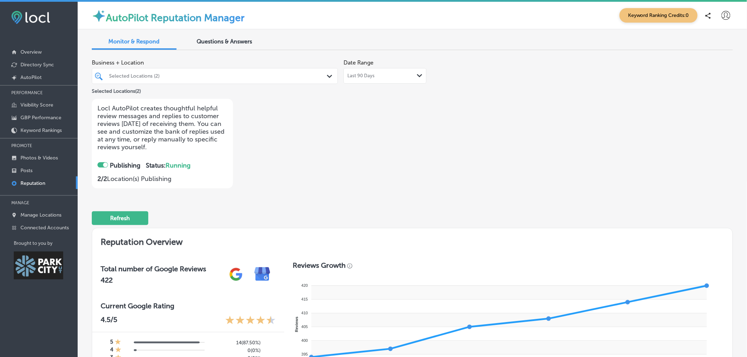
type textarea "Thank you for the fantastic review, [PERSON_NAME]! We are thrilled to hear that…"
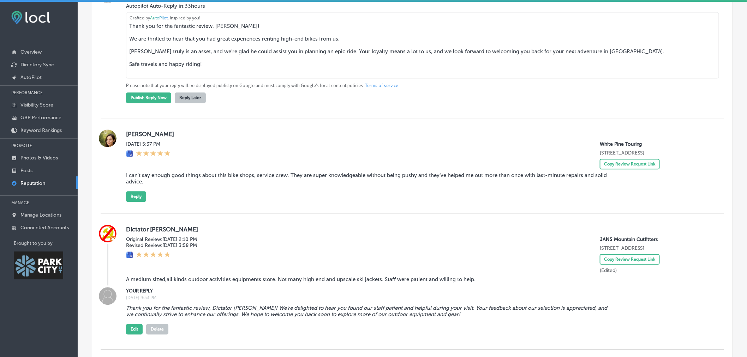
scroll to position [613, 0]
click at [26, 50] on p "Overview" at bounding box center [30, 52] width 21 height 6
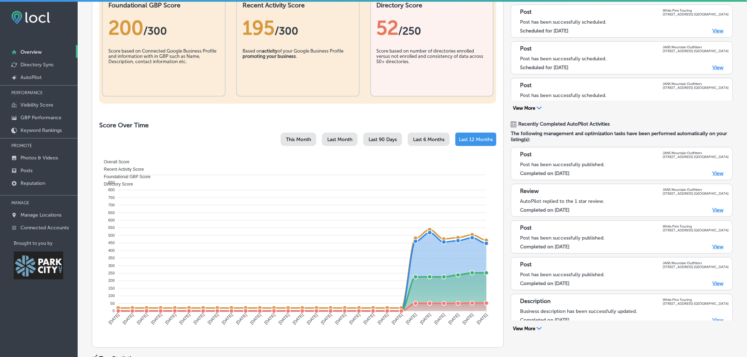
scroll to position [39, 0]
click at [716, 209] on link "View" at bounding box center [718, 209] width 11 height 6
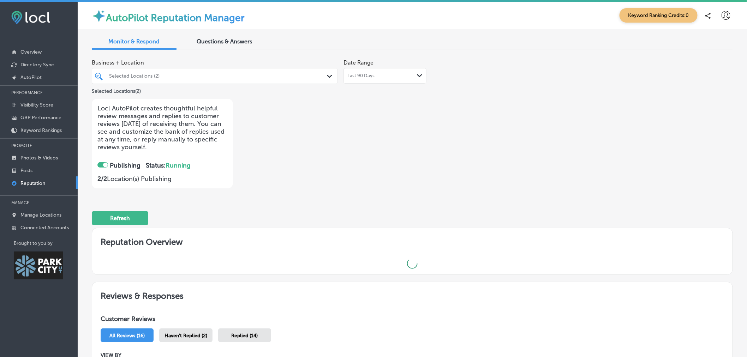
checkbox input "true"
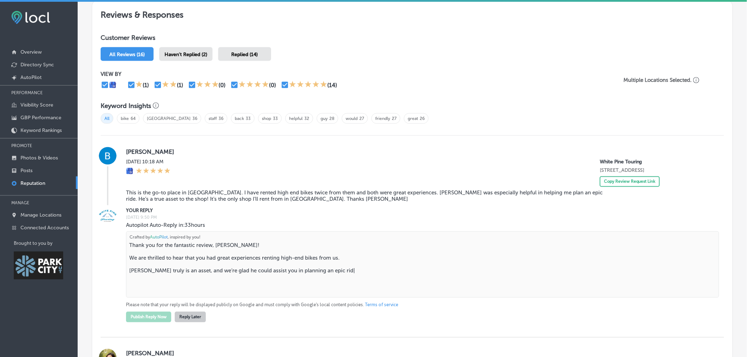
scroll to position [394, 0]
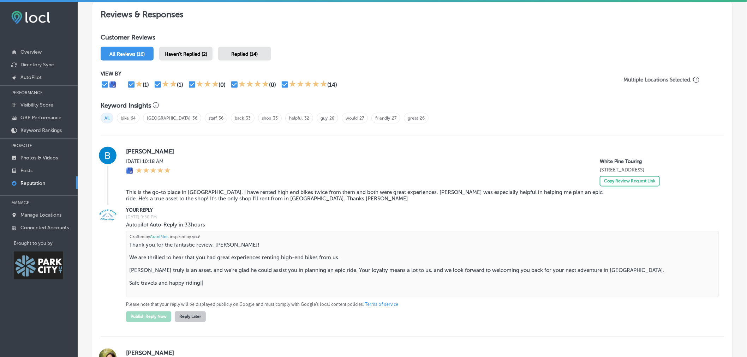
type textarea "Thank you for the fantastic review, [PERSON_NAME]! We are thrilled to hear that…"
click at [142, 85] on icon at bounding box center [139, 83] width 7 height 7
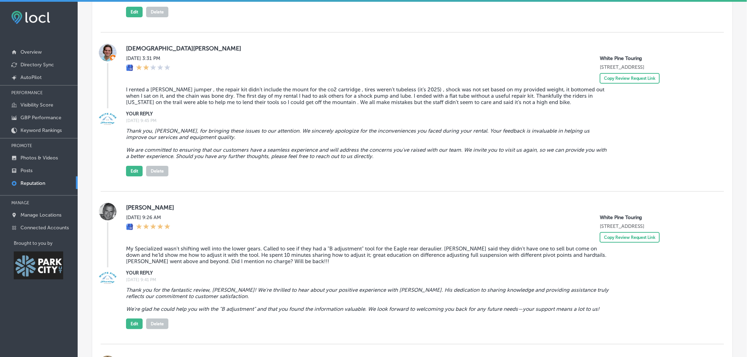
scroll to position [1079, 0]
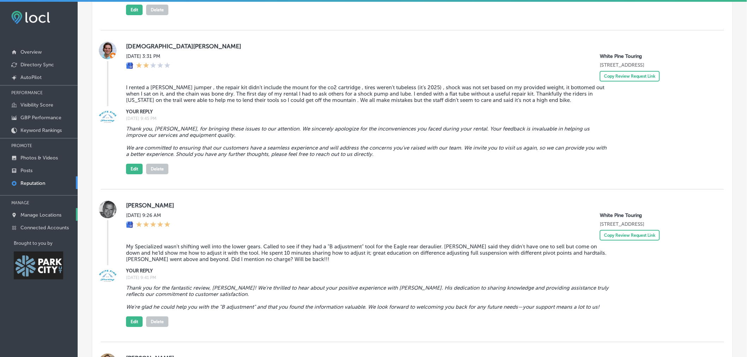
click at [32, 216] on p "Manage Locations" at bounding box center [40, 215] width 41 height 6
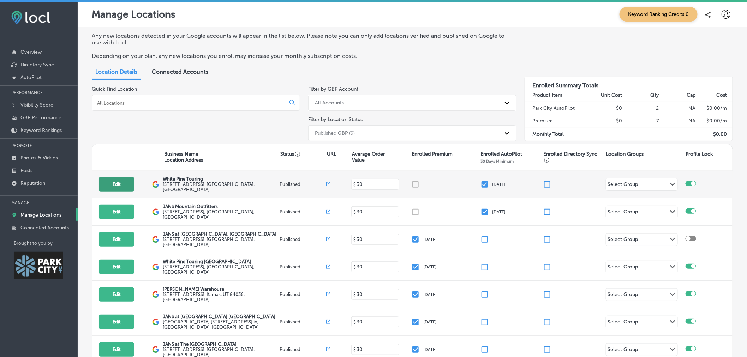
click at [118, 183] on button "Edit" at bounding box center [116, 184] width 35 height 14
select select "US"
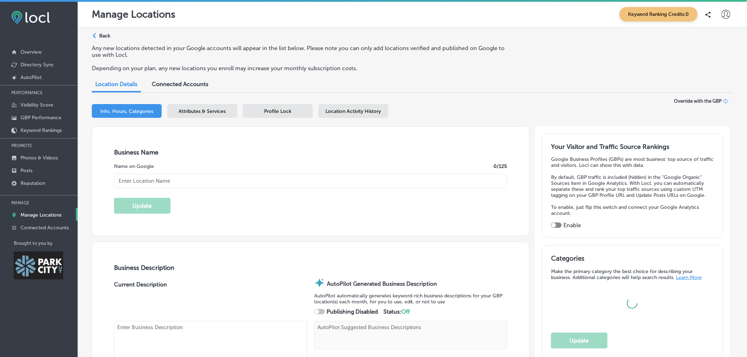
checkbox input "true"
type textarea "W|"
type input "1790 Bonanza Drive"
type input "Park City"
type input "84060"
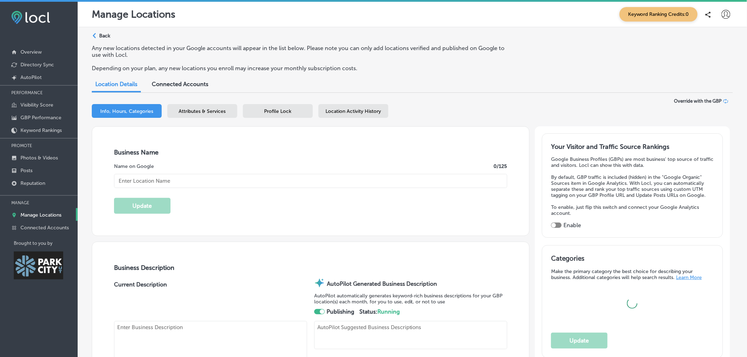
type input "US"
type input "http://www.whitepinetouring.com/"
type input "White Pine Touring"
type textarea "Wh|"
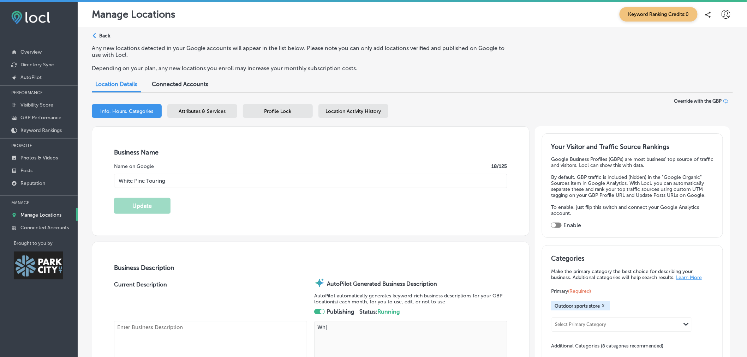
type textarea "White Pine Touring stands out as Park City's trusted destination for outdoor ad…"
type textarea "Whi|"
type input "+1 435 649 8710"
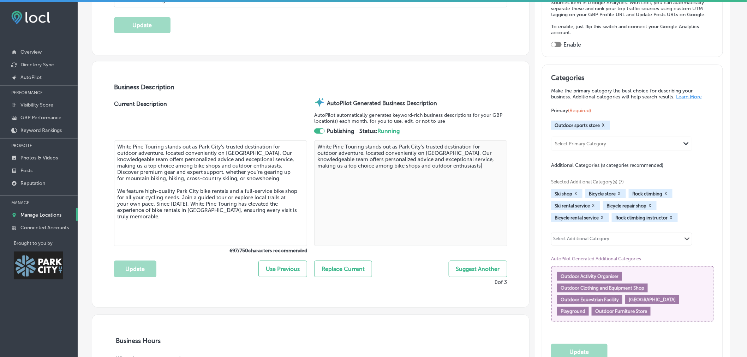
scroll to position [243, 0]
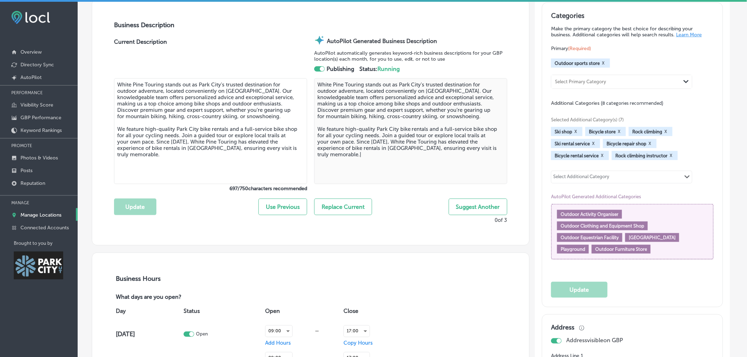
type textarea "White Pine Touring stands out as Park City's trusted destination for outdoor ad…"
click at [42, 56] on link "Overview" at bounding box center [39, 51] width 78 height 13
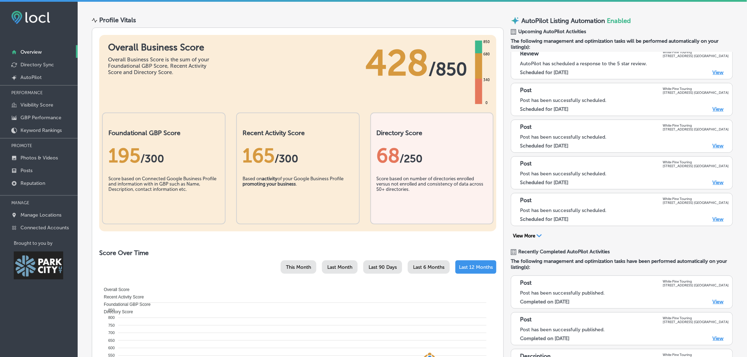
scroll to position [230, 0]
click at [50, 213] on p "Manage Locations" at bounding box center [40, 215] width 41 height 6
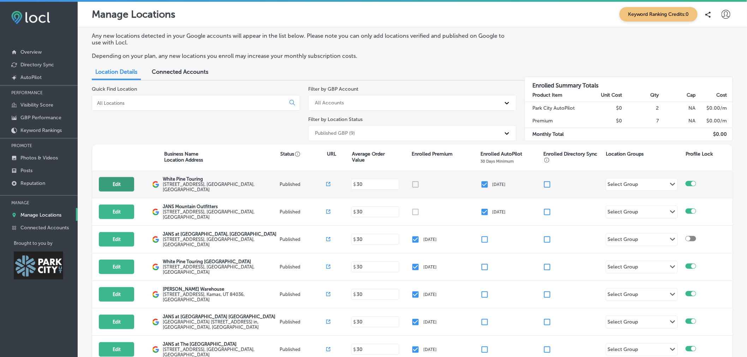
click at [107, 182] on button "Edit" at bounding box center [116, 184] width 35 height 14
select select "US"
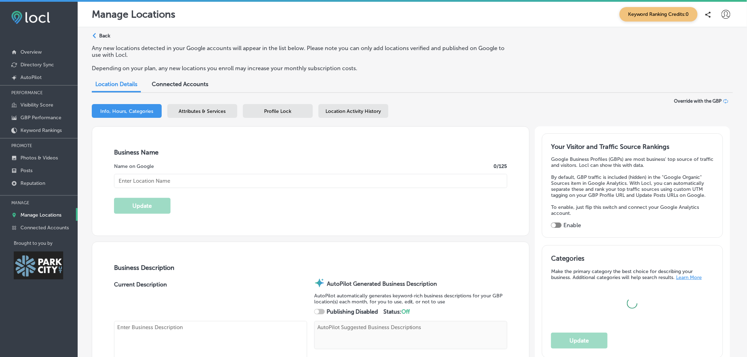
type input "White Pine Touring"
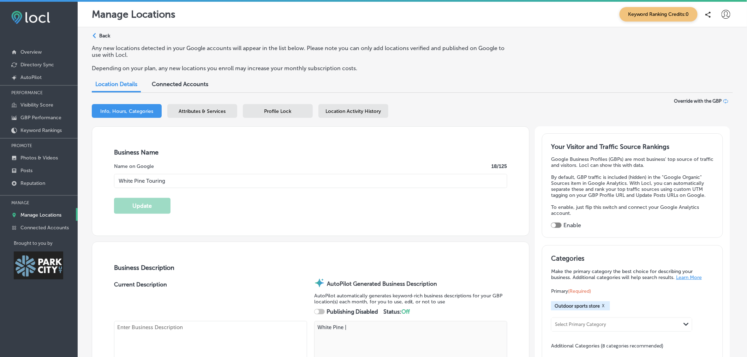
type textarea "White Pine T|"
checkbox input "true"
type textarea "White Pine Tou|"
type input "1790 Bonanza Drive"
type input "Park City"
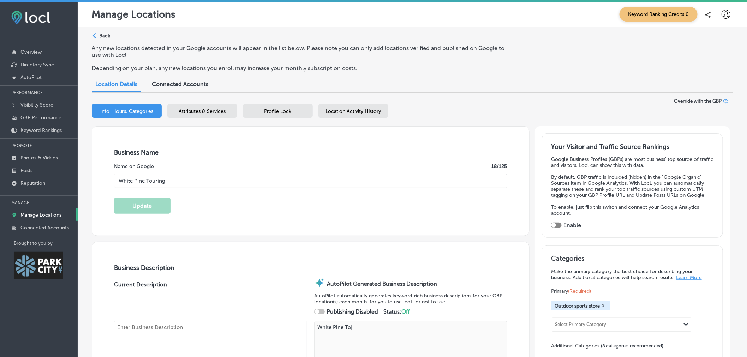
type input "84060"
type input "US"
type textarea "White Pine Tour|"
type input "http://www.whitepinetouring.com/"
type textarea "White Pine Touri|"
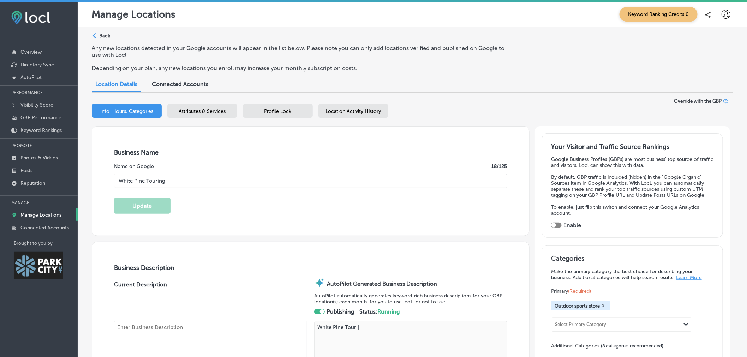
type textarea "White Pine Touring stands out as Park City's trusted destination for outdoor ad…"
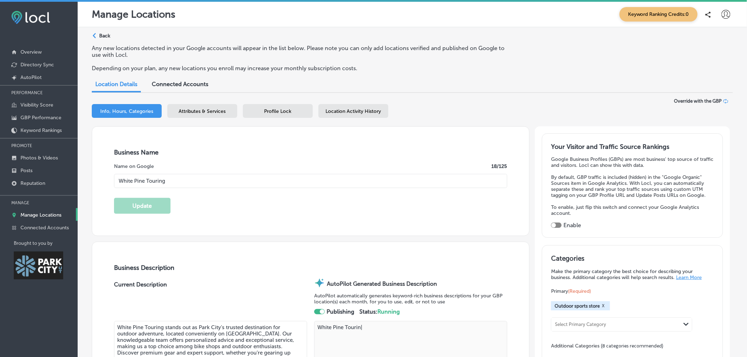
type textarea "White Pine Touring|"
type input "+1 435 649 8710"
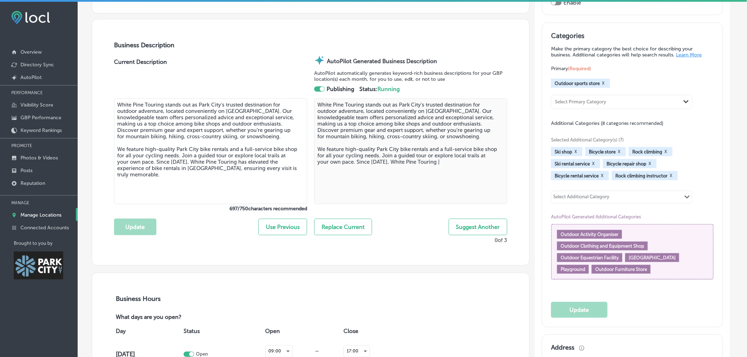
scroll to position [223, 0]
type textarea "White Pine Touring stands out as Park City's trusted destination for outdoor ad…"
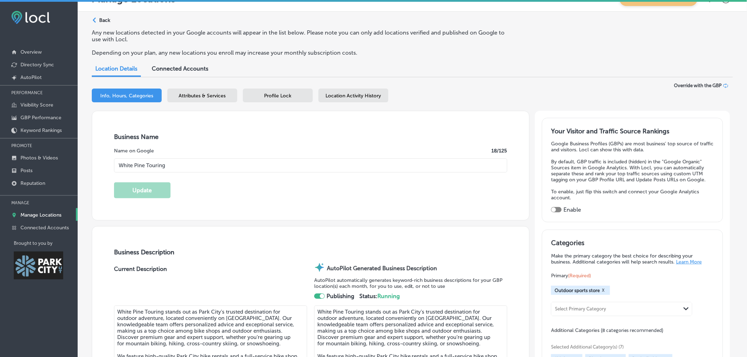
scroll to position [14, 0]
click at [61, 162] on link "Photos & Videos" at bounding box center [39, 157] width 78 height 13
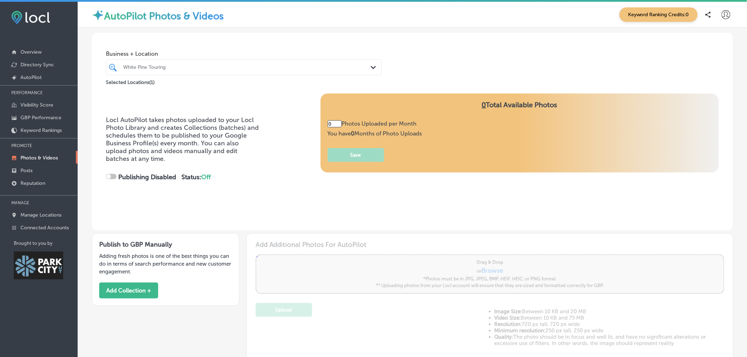
type input "5"
checkbox input "true"
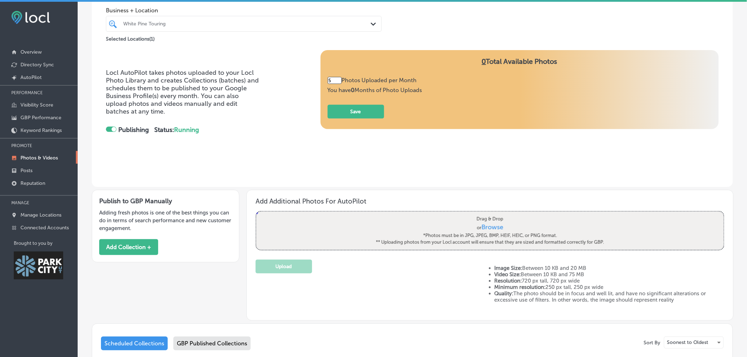
scroll to position [40, 0]
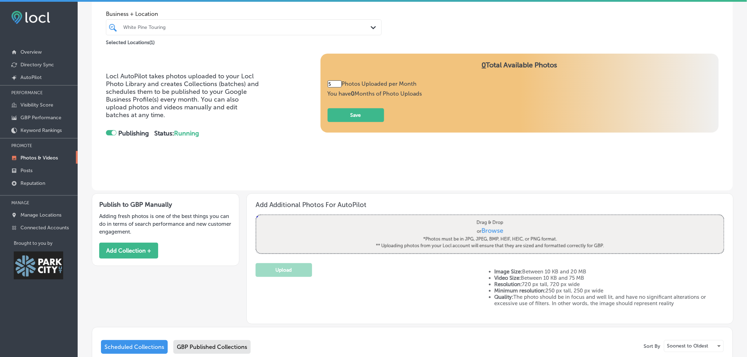
click at [334, 86] on input "5" at bounding box center [335, 83] width 14 height 7
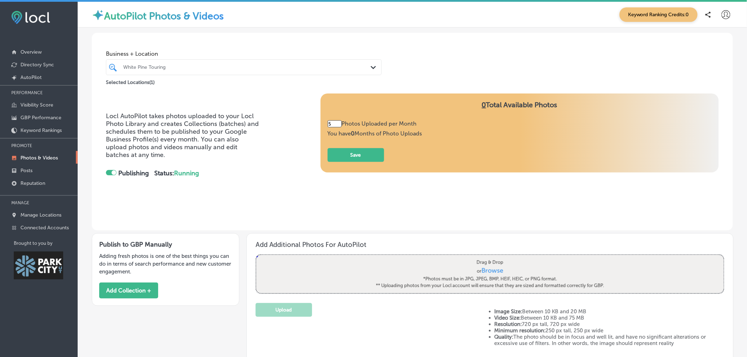
scroll to position [0, 0]
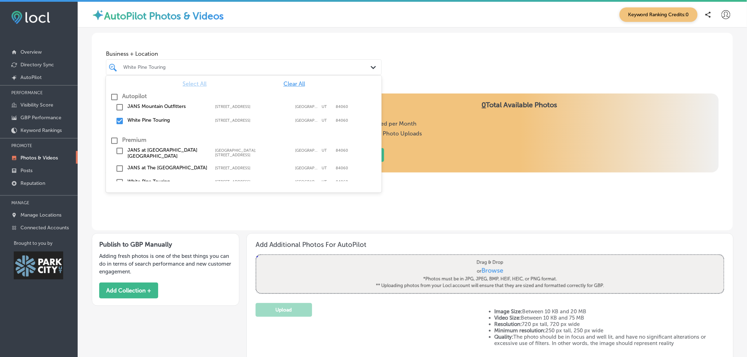
click at [366, 65] on div "White Pine Touring Path Created with Sketch." at bounding box center [243, 67] width 275 height 11
click at [117, 107] on input "checkbox" at bounding box center [119, 107] width 8 height 8
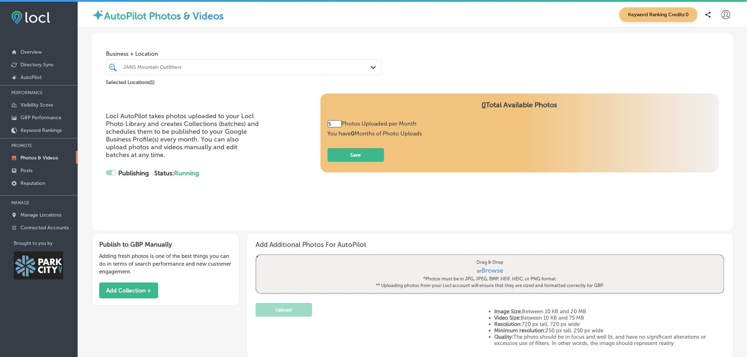
click at [446, 60] on div "Business + Location JANS Mountain Outfitters Path Created with Sketch. Selected…" at bounding box center [412, 60] width 641 height 54
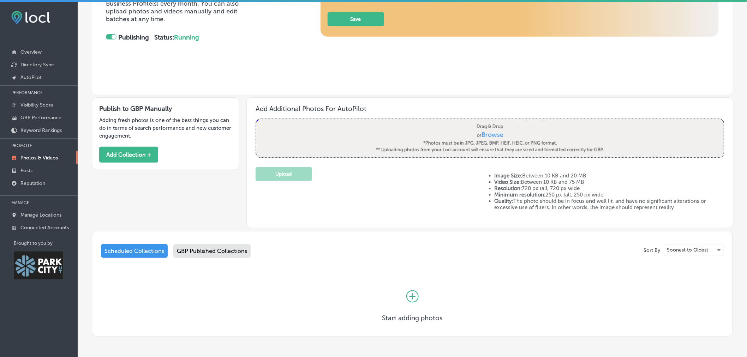
scroll to position [136, 0]
click at [220, 250] on div "GBP Published Collections" at bounding box center [211, 251] width 77 height 14
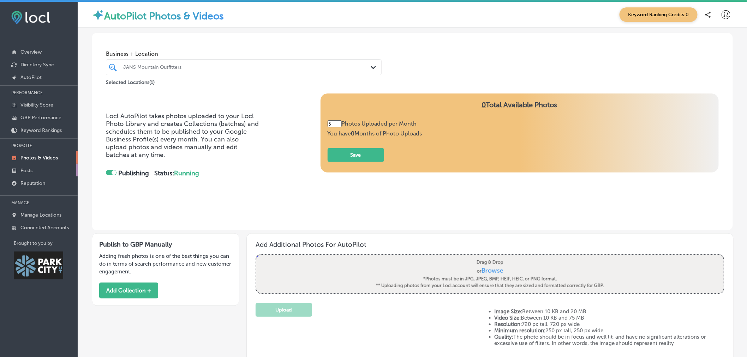
click at [59, 170] on link "Posts" at bounding box center [39, 170] width 78 height 13
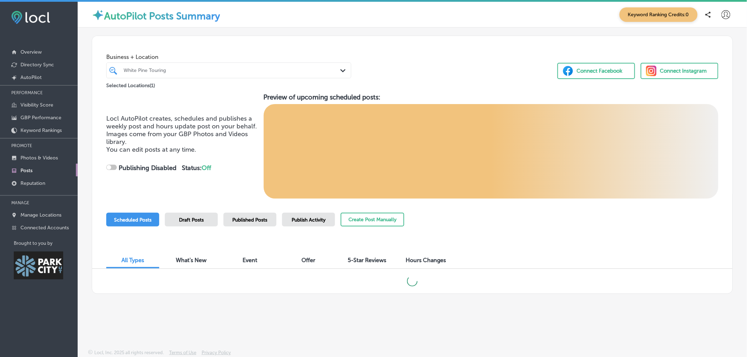
checkbox input "true"
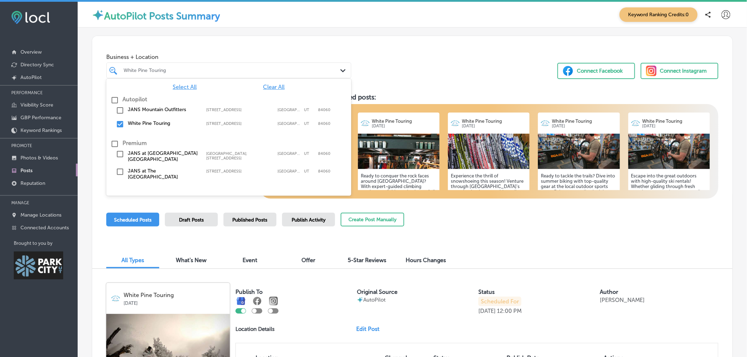
click at [329, 72] on div "White Pine Touring" at bounding box center [232, 70] width 217 height 6
click at [120, 111] on input "checkbox" at bounding box center [120, 110] width 8 height 8
click at [118, 124] on input "checkbox" at bounding box center [120, 124] width 8 height 8
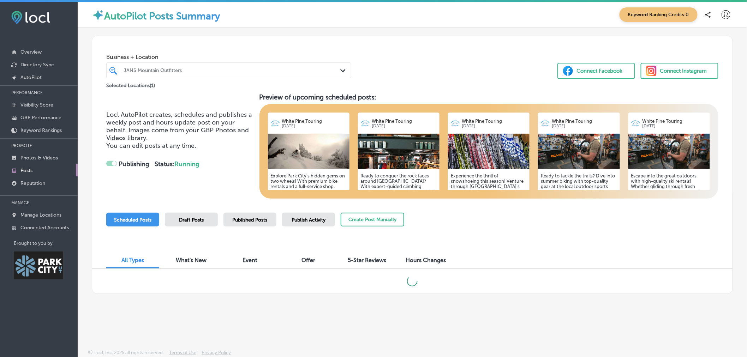
click at [441, 57] on div "Business + Location JANS Mountain Outfitters Path Created with Sketch. Selected…" at bounding box center [412, 63] width 640 height 54
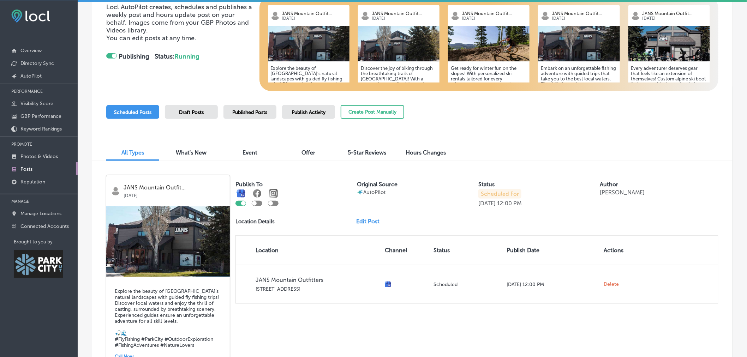
scroll to position [98, 0]
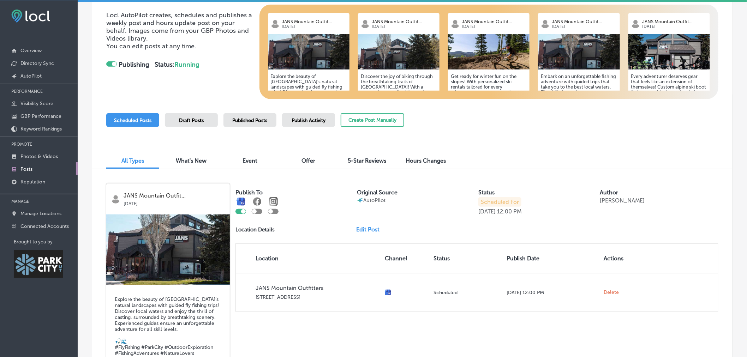
click at [182, 246] on img at bounding box center [168, 250] width 124 height 71
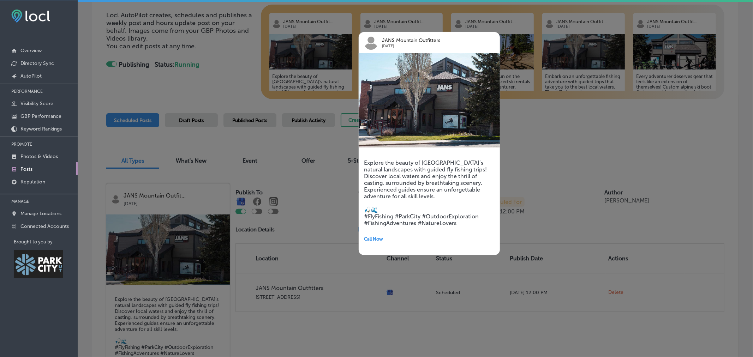
click at [592, 154] on div at bounding box center [376, 178] width 753 height 357
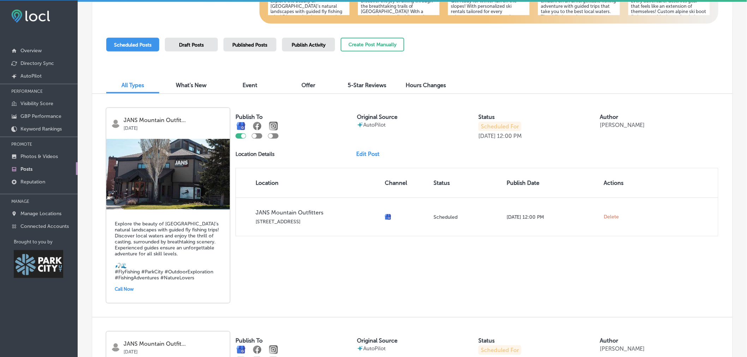
scroll to position [174, 0]
click at [375, 156] on link "Edit Post" at bounding box center [370, 154] width 29 height 7
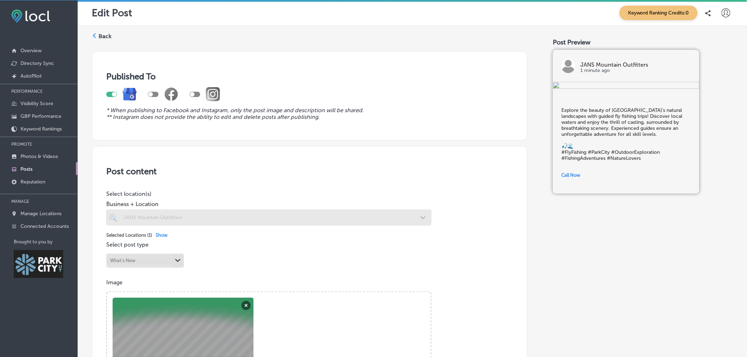
scroll to position [0, 0]
click at [106, 36] on label "Back" at bounding box center [104, 36] width 13 height 8
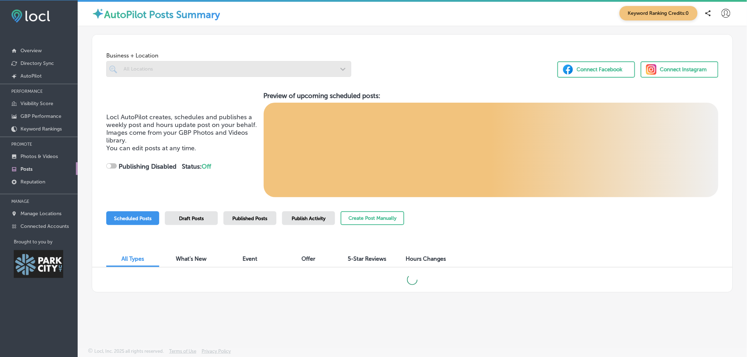
checkbox input "true"
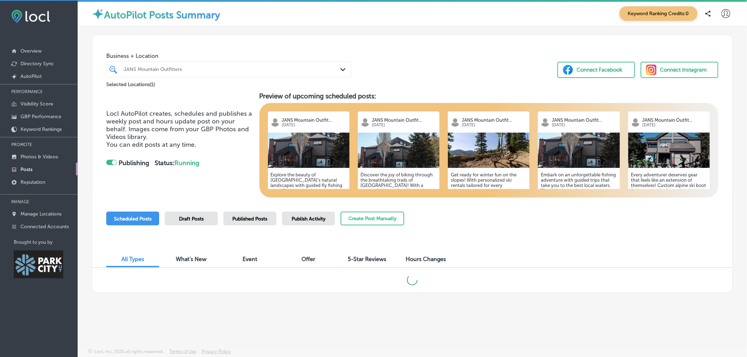
scroll to position [1, 0]
click at [375, 262] on span "5-Star Reviews" at bounding box center [367, 259] width 38 height 7
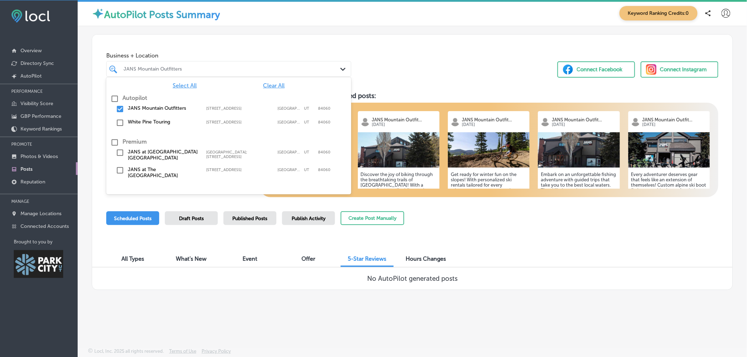
click at [343, 70] on polygon at bounding box center [342, 69] width 5 height 3
click at [119, 124] on input "checkbox" at bounding box center [120, 123] width 8 height 8
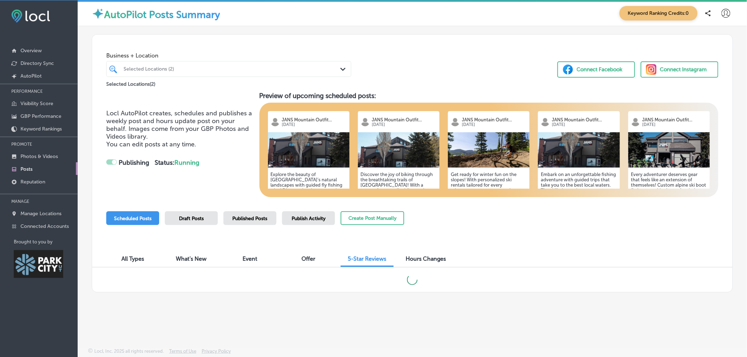
click at [457, 65] on div "Business + Location Selected Locations (2) Path Created with Sketch. Selected L…" at bounding box center [412, 62] width 640 height 54
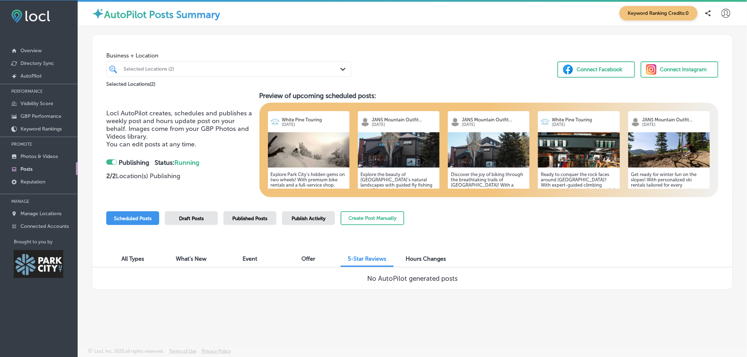
click at [429, 266] on div "Hours Changes" at bounding box center [425, 259] width 53 height 15
click at [133, 261] on span "All Types" at bounding box center [132, 259] width 23 height 7
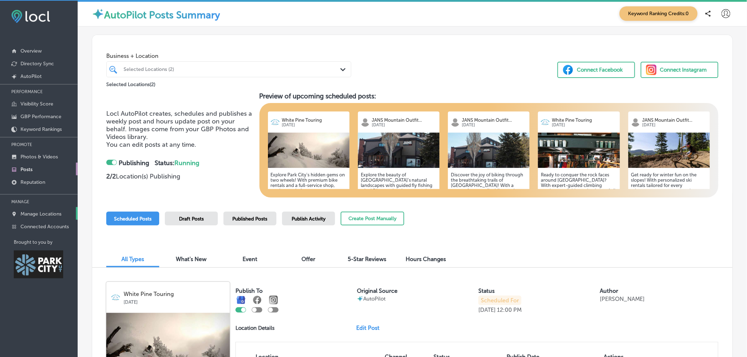
click at [49, 208] on link "Manage Locations" at bounding box center [39, 213] width 78 height 13
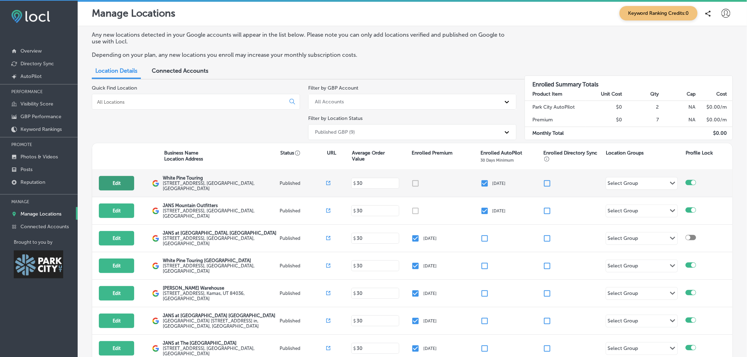
click at [126, 186] on button "Edit" at bounding box center [116, 183] width 35 height 14
select select "US"
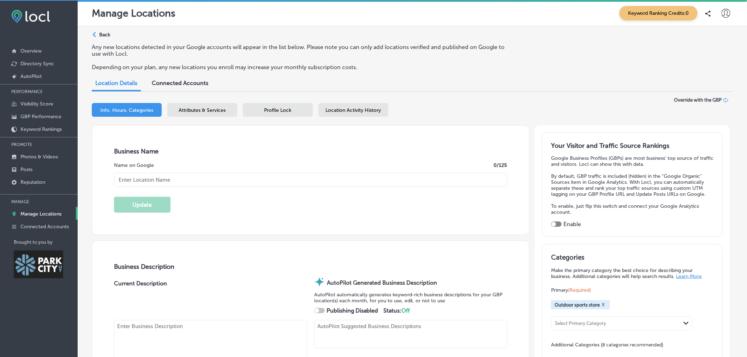
checkbox input "true"
type input "White Pine Touring"
type textarea "Wh|"
type input "1790 Bonanza Drive"
type input "Park City"
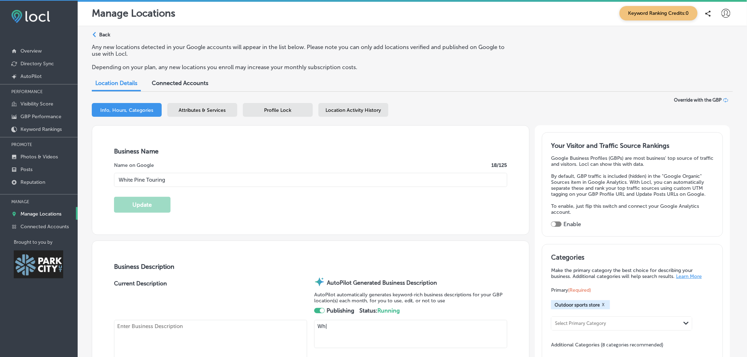
type input "84060"
type input "US"
type textarea "White |"
type input "http://www.whitepinetouring.com/"
type textarea "White P|"
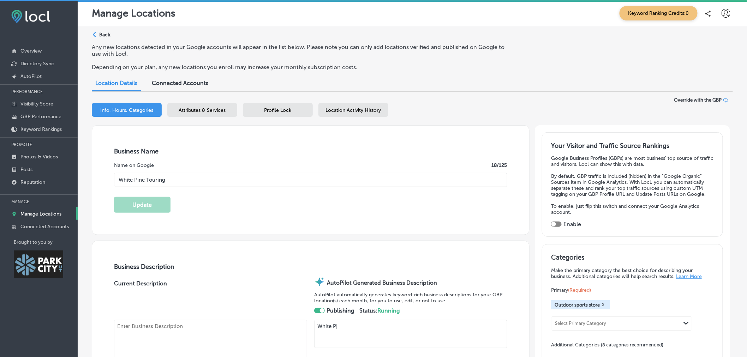
type textarea "White Pine Touring stands out as Park City's trusted destination for outdoor ad…"
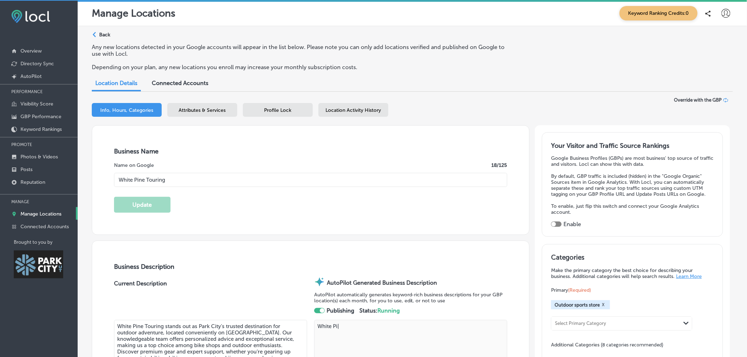
type textarea "White Pin|"
type input "+1 435 649 8710"
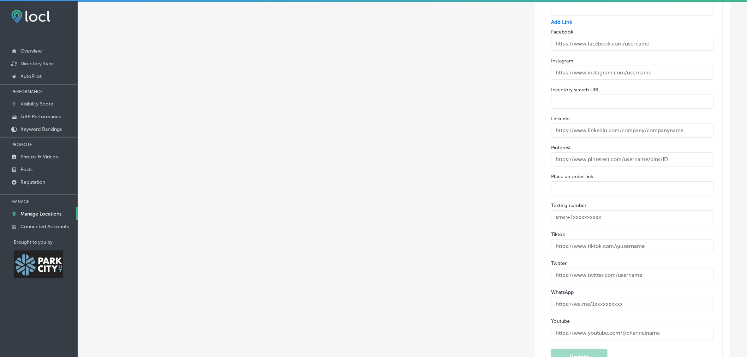
scroll to position [1086, 0]
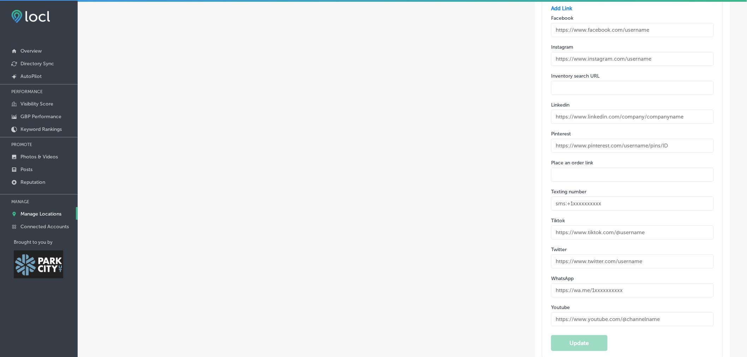
type textarea "White Pine Touring stands out as Park City's trusted destination for outdoor ad…"
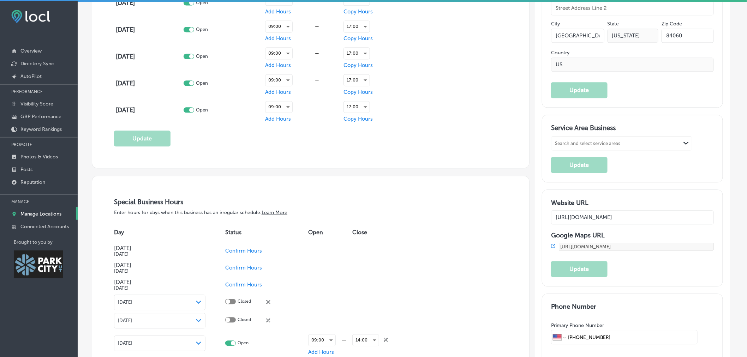
scroll to position [623, 0]
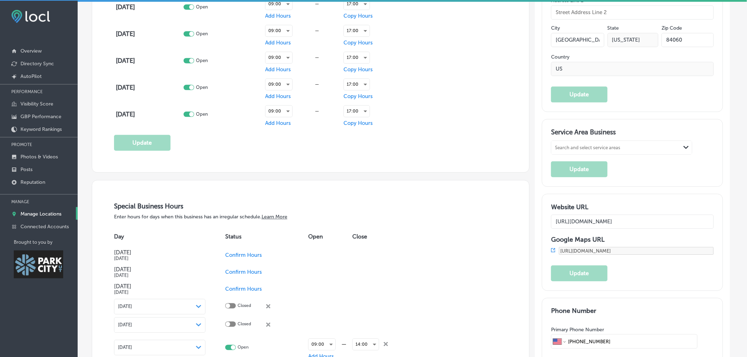
click at [42, 188] on div at bounding box center [39, 190] width 78 height 4
click at [43, 184] on p "Reputation" at bounding box center [32, 182] width 25 height 6
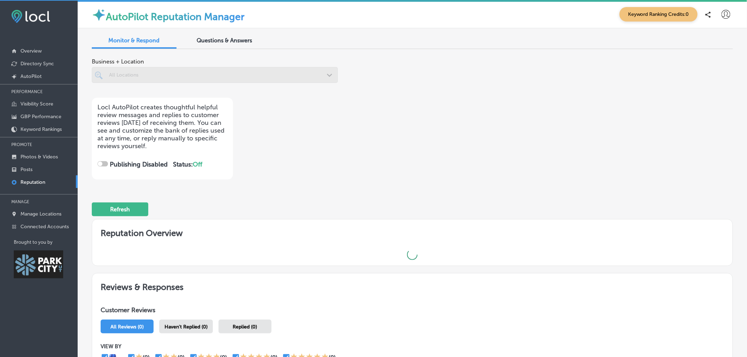
checkbox input "true"
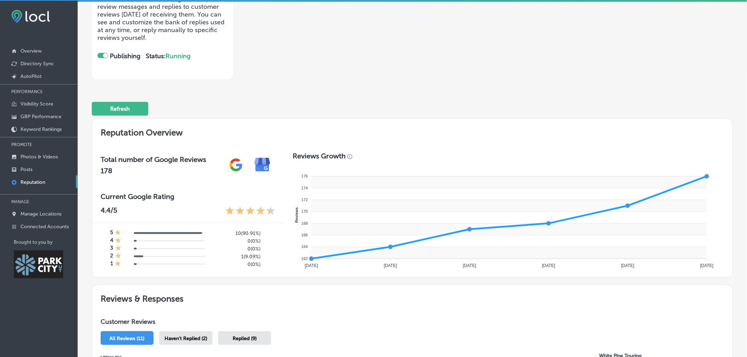
scroll to position [109, 0]
type textarea "Thank you for the fantastic review, Bill! We are thrilled to hear that you had …"
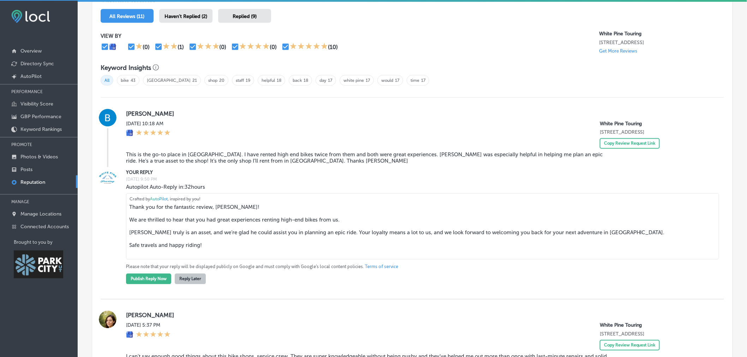
scroll to position [443, 0]
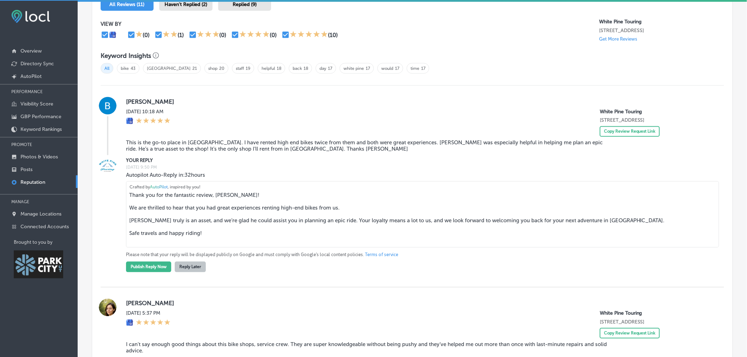
drag, startPoint x: 214, startPoint y: 172, endPoint x: 121, endPoint y: 173, distance: 93.2
click at [121, 173] on div "YOUR REPLY Thu, Oct 16, 2025 9:50 PM Autopilot Auto-Reply in: 32 hours Thank yo…" at bounding box center [412, 214] width 623 height 115
click at [274, 189] on textarea "Thank you for the fantastic review, Bill! We are thrilled to hear that you had …" at bounding box center [422, 214] width 593 height 66
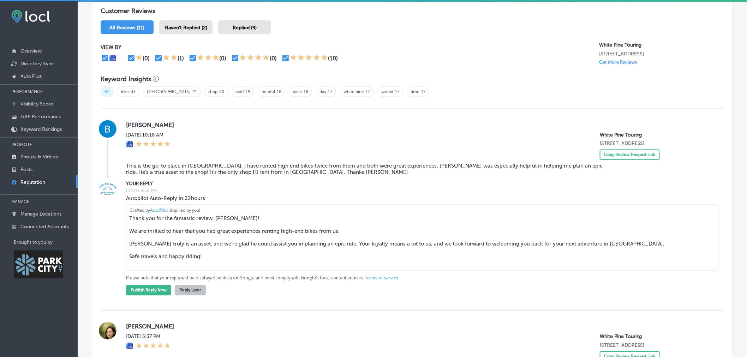
scroll to position [465, 0]
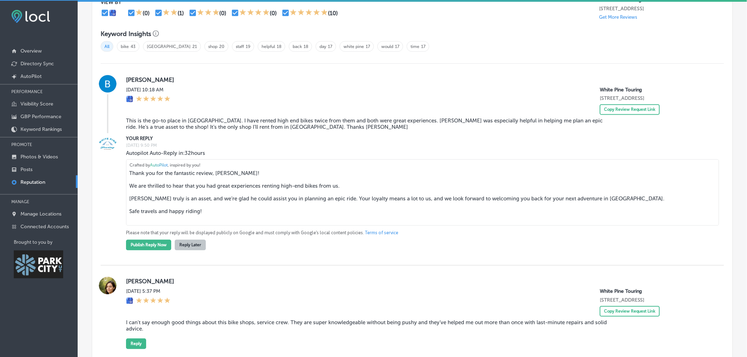
click at [213, 152] on div "Autopilot Auto-Reply in: 32 hours Thank you for the fantastic review, Bill! We …" at bounding box center [419, 200] width 587 height 101
drag, startPoint x: 207, startPoint y: 151, endPoint x: 191, endPoint y: 147, distance: 16.3
click at [191, 147] on div "YOUR REPLY Thu, Oct 16, 2025 9:50 PM Autopilot Auto-Reply in: 32 hours Thank yo…" at bounding box center [419, 192] width 587 height 115
click at [262, 147] on div "YOUR REPLY Thu, Oct 16, 2025 9:50 PM Autopilot Auto-Reply in: 32 hours Thank yo…" at bounding box center [419, 192] width 587 height 115
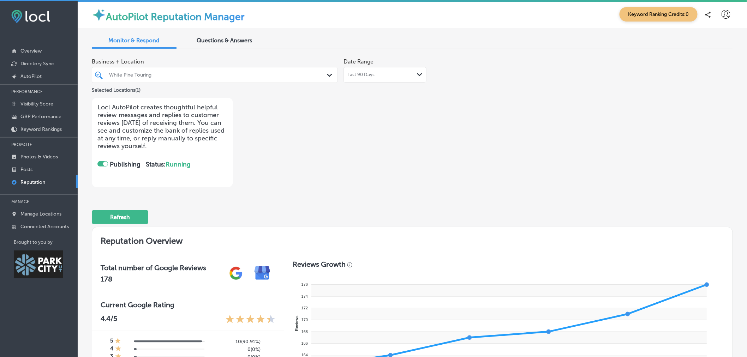
scroll to position [1, 0]
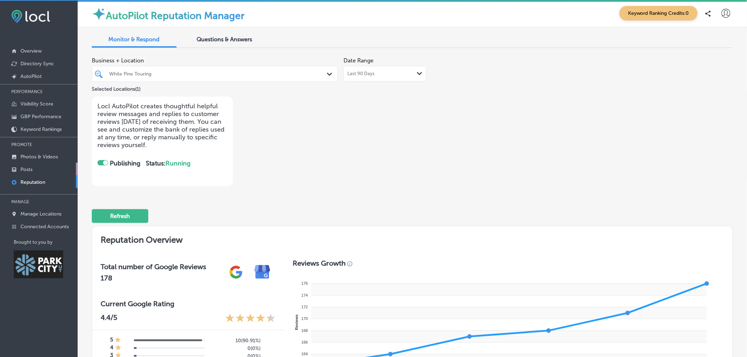
click at [32, 170] on p "Posts" at bounding box center [26, 170] width 12 height 6
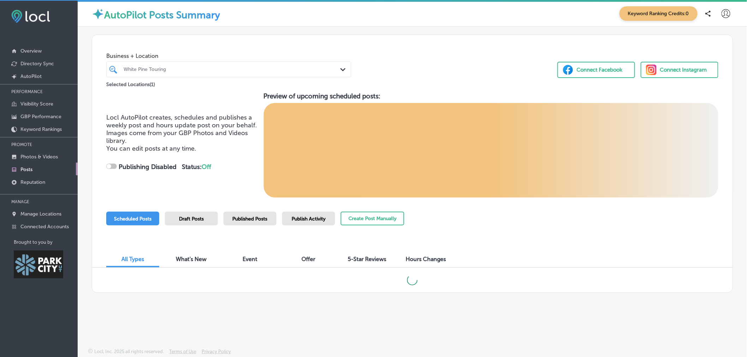
checkbox input "true"
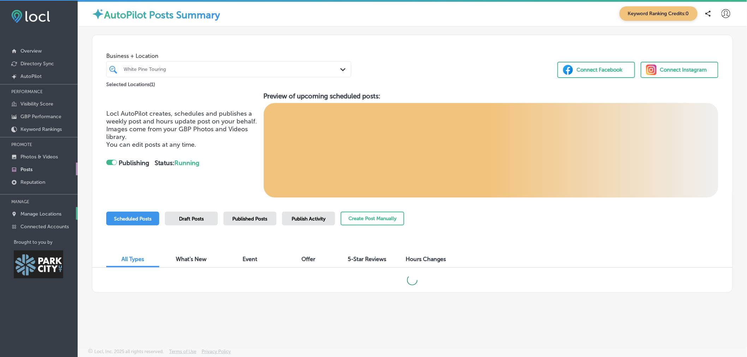
click at [37, 215] on p "Manage Locations" at bounding box center [40, 214] width 41 height 6
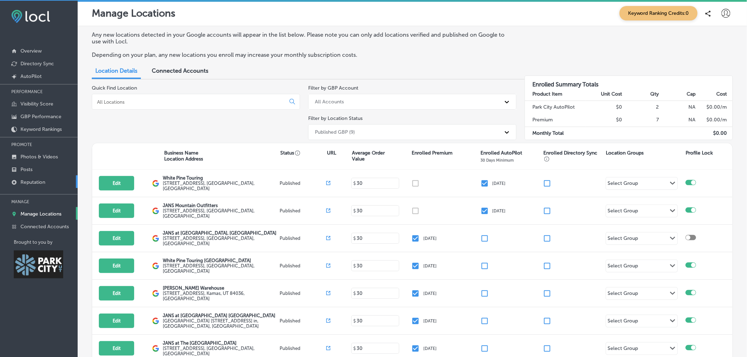
click at [46, 183] on link "Reputation" at bounding box center [39, 181] width 78 height 13
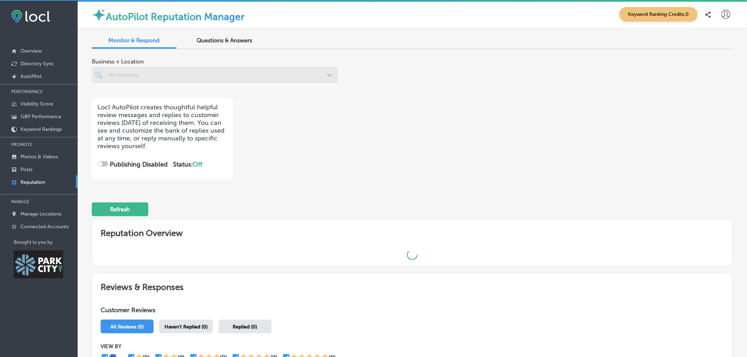
checkbox input "true"
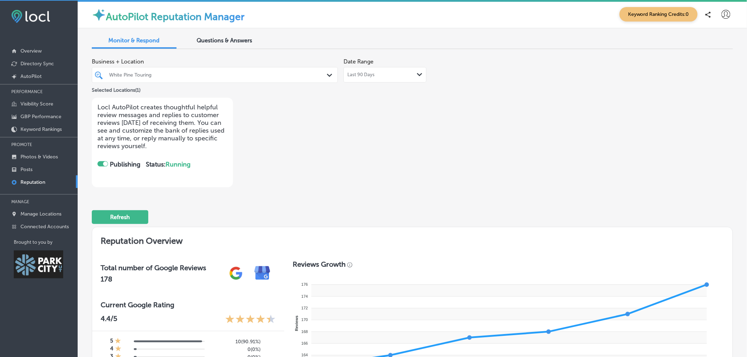
type textarea "Thank you for the fantastic review, Bill! We are thrilled to hear that you had …"
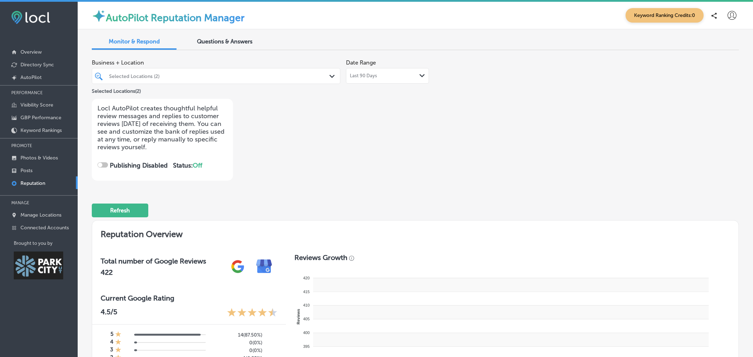
checkbox input "true"
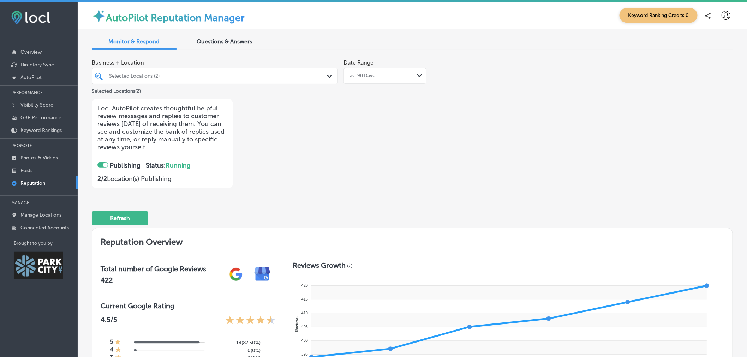
type textarea "Thank you for the fantastic review, Bill! We are thrilled to hear that you had …"
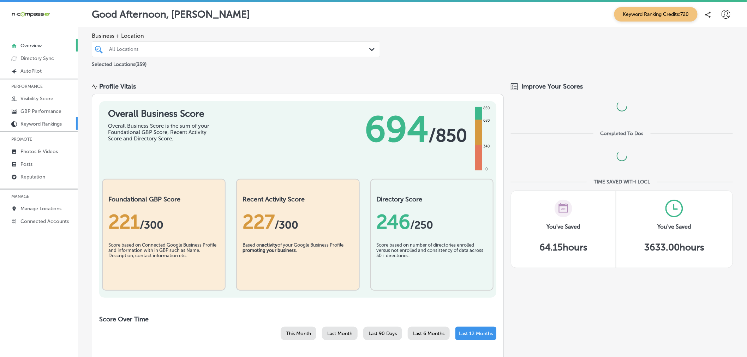
click at [41, 126] on p "Keyword Rankings" at bounding box center [40, 124] width 41 height 6
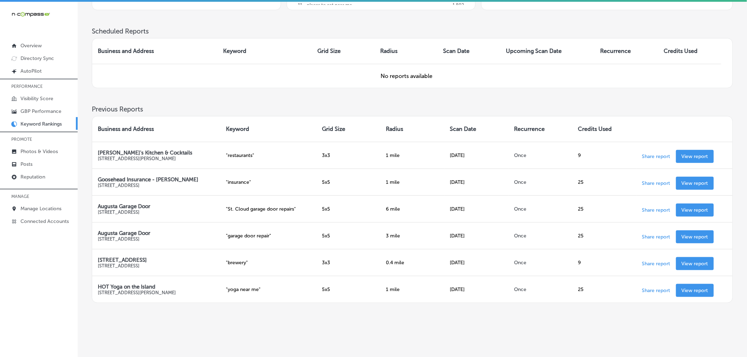
scroll to position [195, 0]
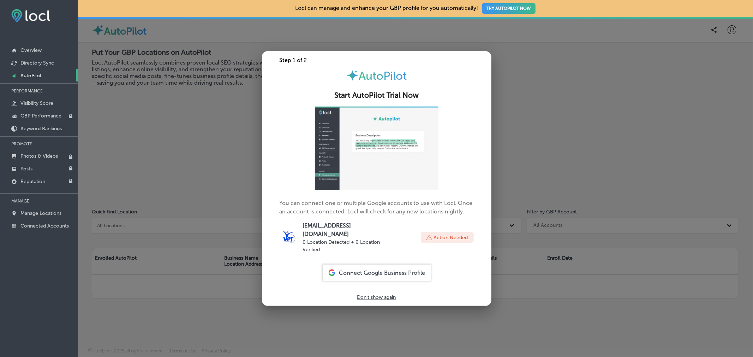
click at [195, 135] on div at bounding box center [376, 178] width 753 height 357
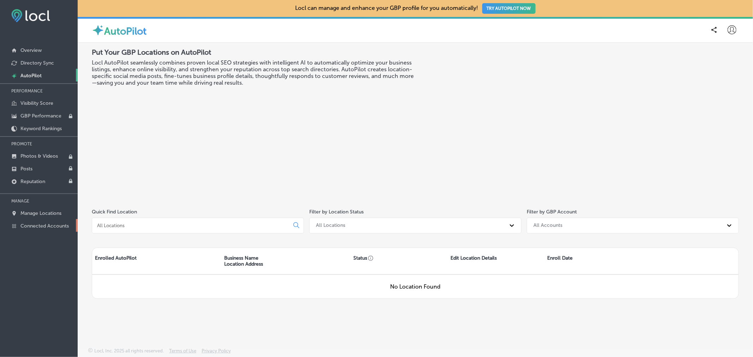
click at [37, 227] on p "Connected Accounts" at bounding box center [44, 226] width 48 height 6
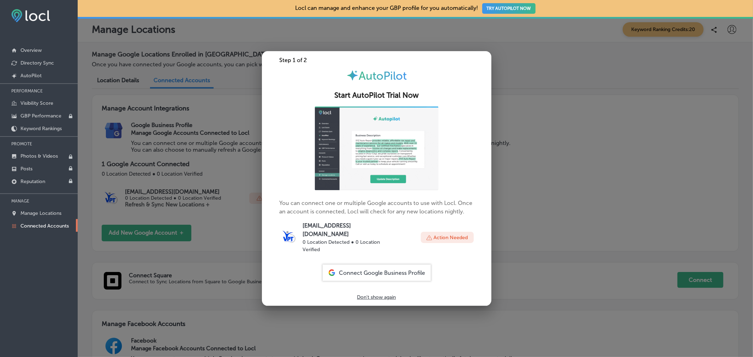
click at [224, 239] on div at bounding box center [376, 178] width 753 height 357
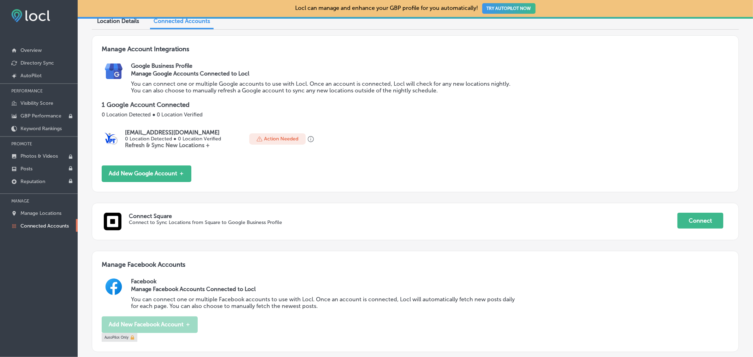
scroll to position [60, 0]
click at [46, 100] on p "Visibility Score" at bounding box center [36, 103] width 33 height 6
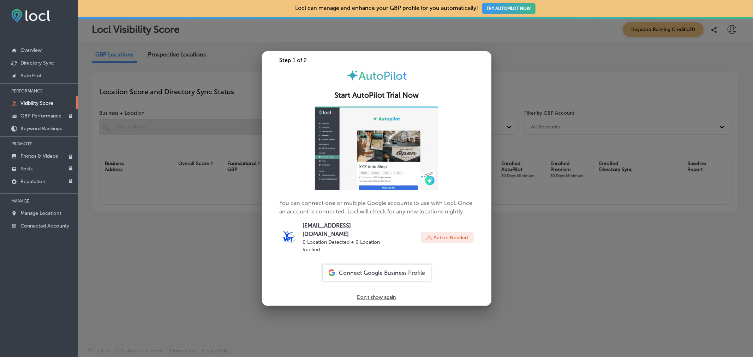
click at [165, 265] on div at bounding box center [376, 178] width 753 height 357
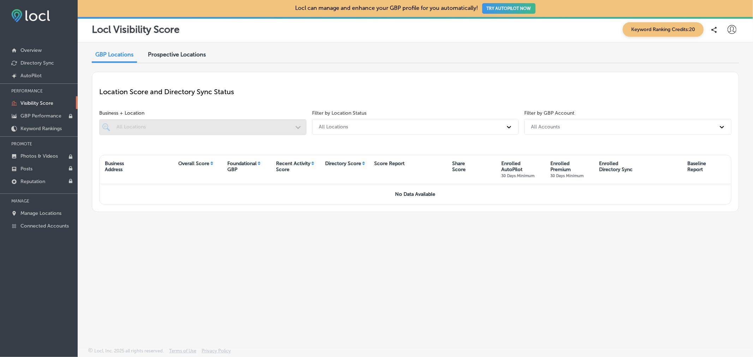
click at [189, 59] on div "Prospective Locations" at bounding box center [177, 55] width 68 height 15
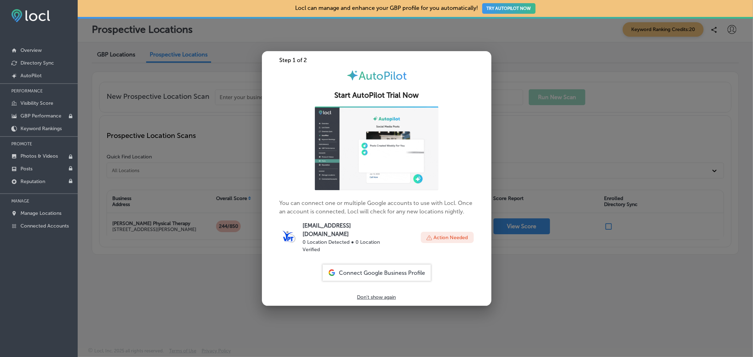
click at [182, 316] on div at bounding box center [376, 178] width 753 height 357
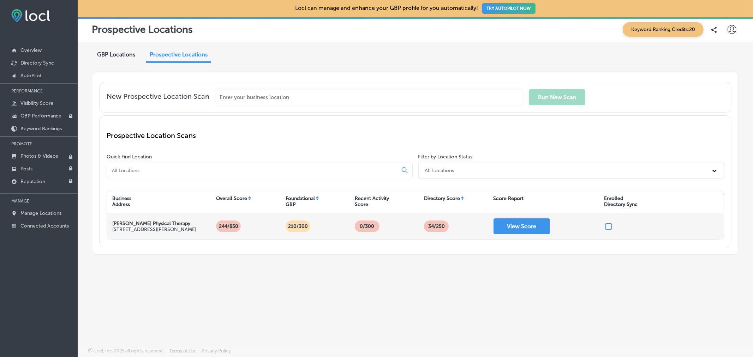
drag, startPoint x: 112, startPoint y: 221, endPoint x: 167, endPoint y: 237, distance: 58.2
click at [167, 237] on div "Victor Physical Therapy 3939, South Emerson Avenue Indianapolis, IN US" at bounding box center [159, 226] width 104 height 26
copy div "Victor Physical Therapy 3939, South Emerson Avenue Indianapolis, IN US"
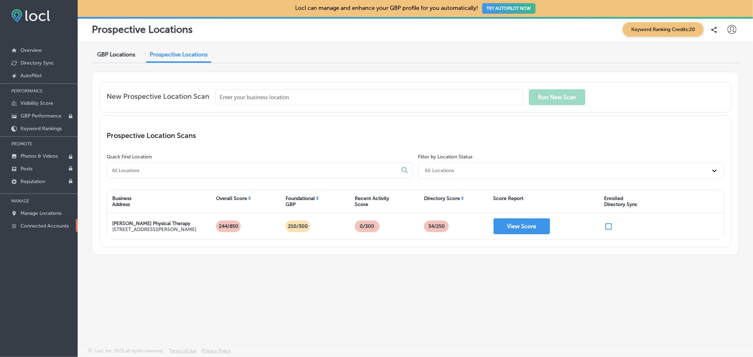
click at [45, 228] on p "Connected Accounts" at bounding box center [44, 226] width 48 height 6
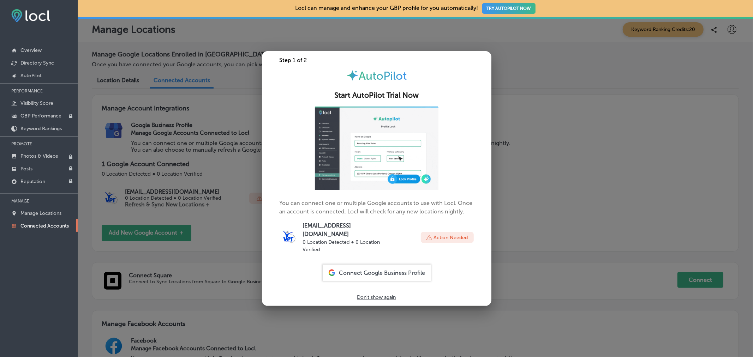
click at [519, 191] on div at bounding box center [376, 178] width 753 height 357
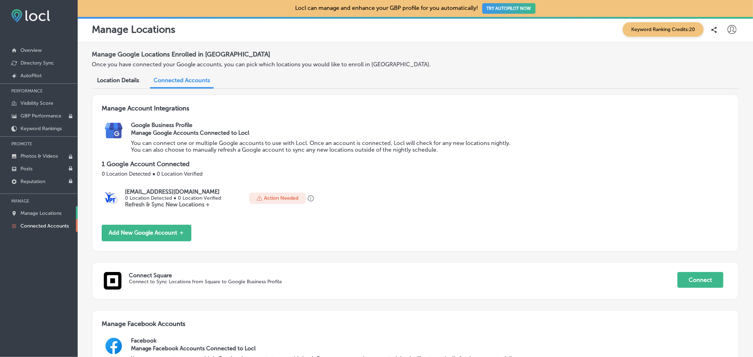
click at [50, 212] on p "Manage Locations" at bounding box center [40, 213] width 41 height 6
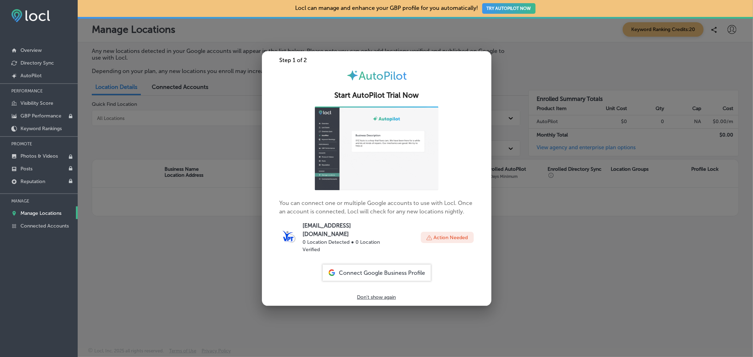
click at [189, 267] on div at bounding box center [376, 178] width 753 height 357
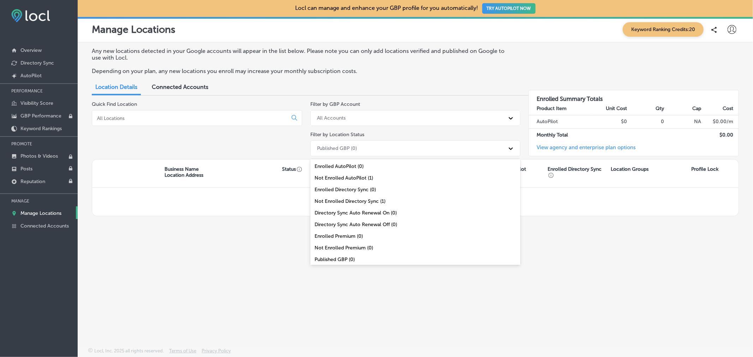
click at [390, 156] on div "Published GBP (0)" at bounding box center [415, 149] width 210 height 16
click at [362, 260] on div "All Locations (1)" at bounding box center [415, 259] width 210 height 12
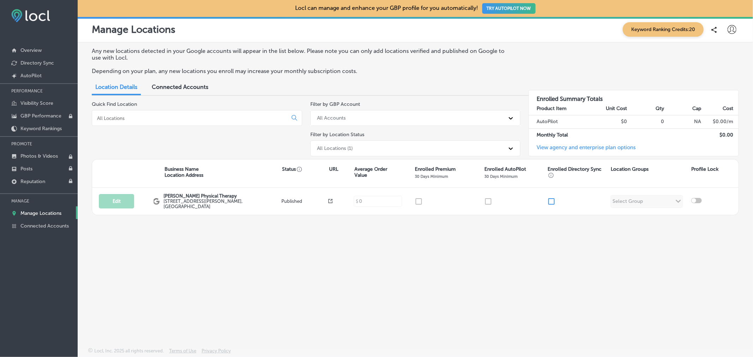
click at [438, 245] on div "Any new locations detected in your Google accounts will appear in the list belo…" at bounding box center [415, 178] width 675 height 272
click at [35, 214] on p "Manage Locations" at bounding box center [40, 213] width 41 height 6
click at [34, 230] on link "Connected Accounts" at bounding box center [39, 225] width 78 height 13
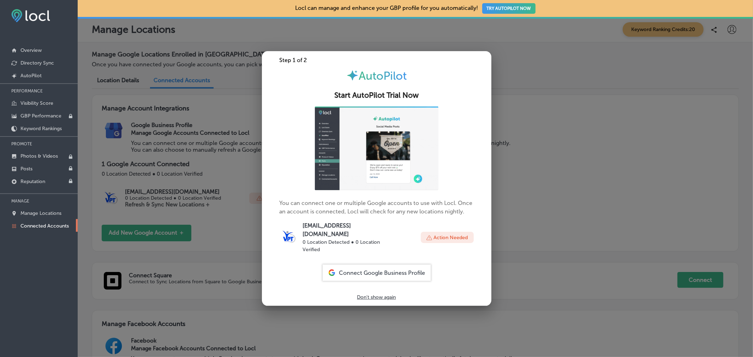
click at [534, 191] on div at bounding box center [376, 178] width 753 height 357
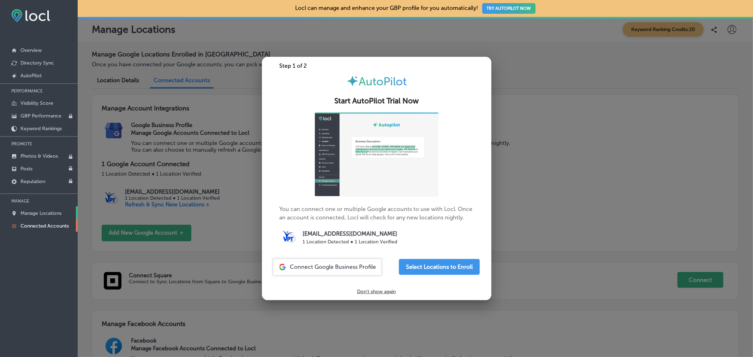
click at [32, 217] on link "Manage Locations" at bounding box center [39, 213] width 78 height 13
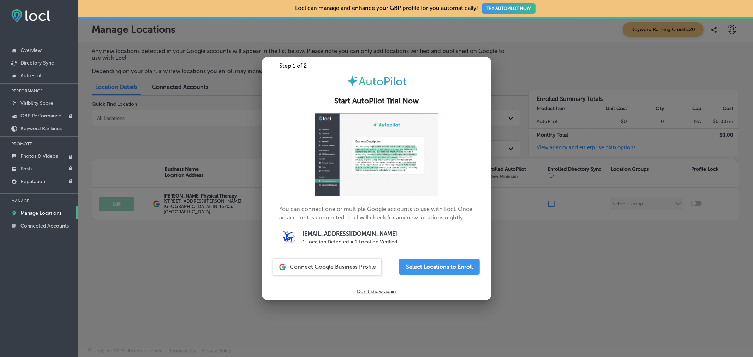
click at [167, 259] on div at bounding box center [376, 178] width 753 height 357
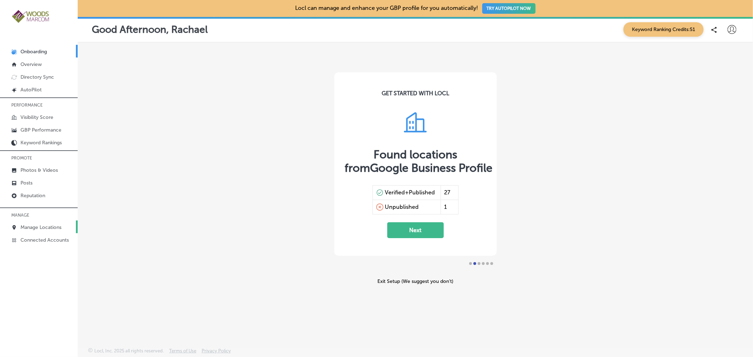
click at [58, 228] on p "Manage Locations" at bounding box center [40, 228] width 41 height 6
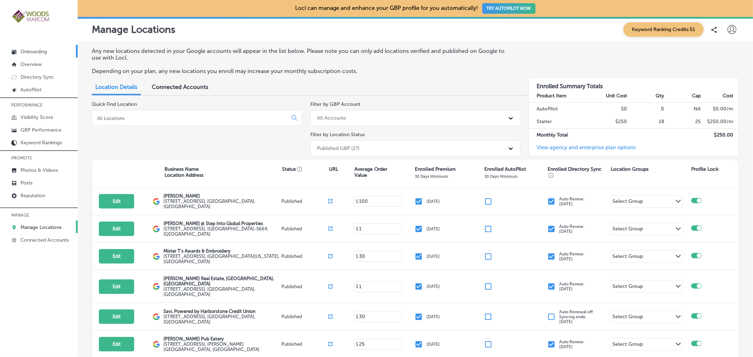
click at [43, 49] on p "Onboarding" at bounding box center [33, 52] width 26 height 6
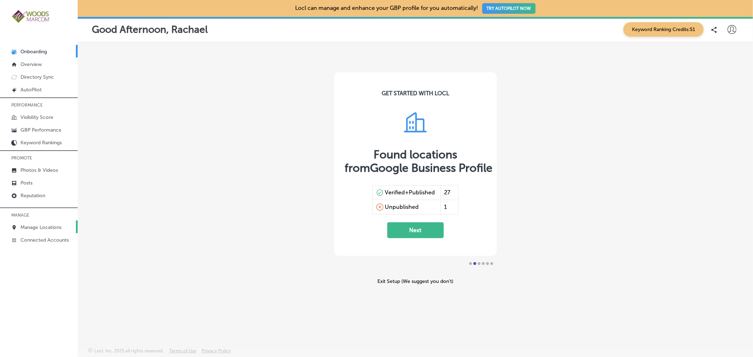
click at [22, 225] on p "Manage Locations" at bounding box center [40, 228] width 41 height 6
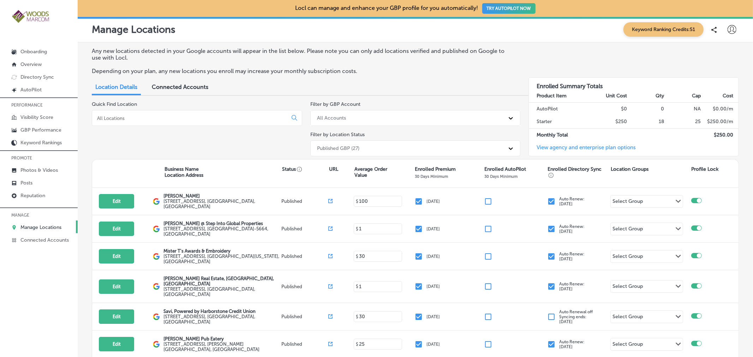
click at [728, 28] on icon at bounding box center [732, 29] width 9 height 9
click at [721, 54] on p "My Account" at bounding box center [722, 55] width 32 height 8
select select "US"
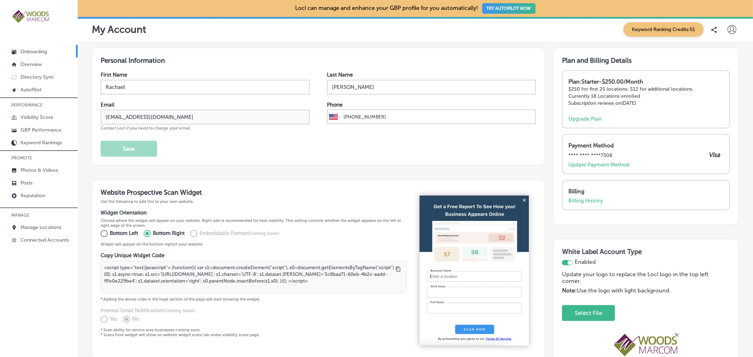
click at [48, 54] on link "Onboarding" at bounding box center [39, 51] width 78 height 13
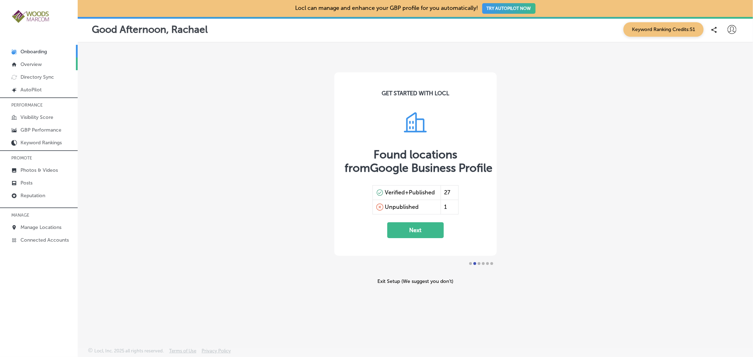
click at [42, 62] on p "Overview" at bounding box center [30, 64] width 21 height 6
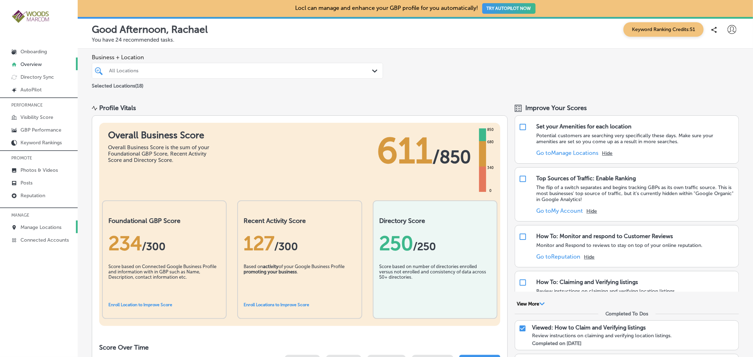
click at [60, 228] on p "Manage Locations" at bounding box center [40, 228] width 41 height 6
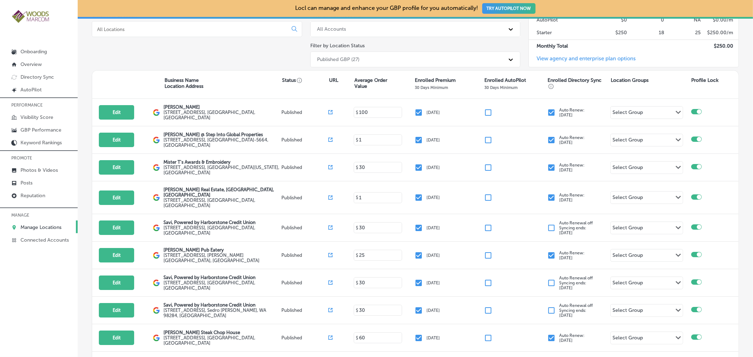
click at [679, 61] on div "Enrolled Summary Totals Product Item Unit Cost Qty Cap Cost AutoPilot $0 0 NA $…" at bounding box center [633, 27] width 210 height 79
